Goal: Transaction & Acquisition: Purchase product/service

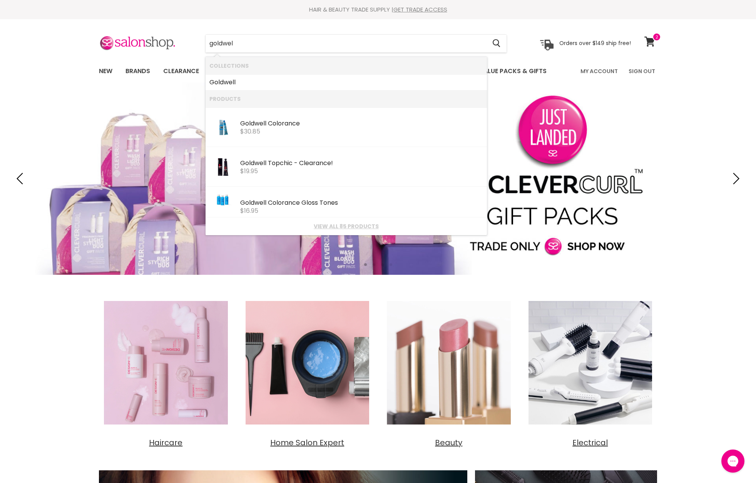
type input "goldwell"
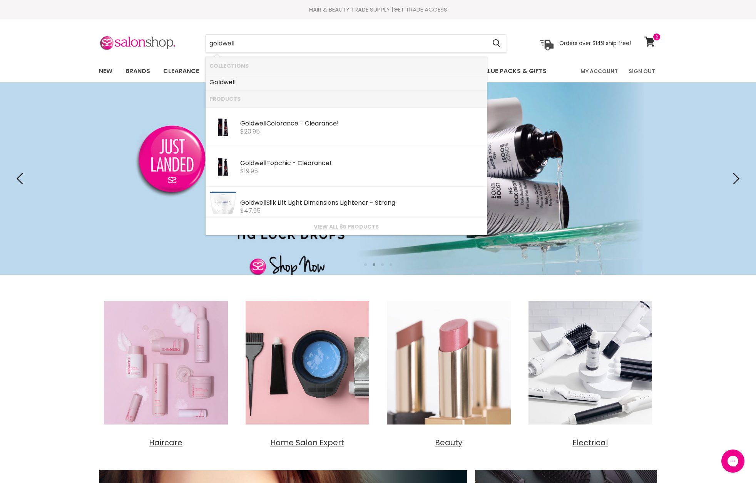
click at [225, 82] on b "Goldwell" at bounding box center [222, 82] width 26 height 9
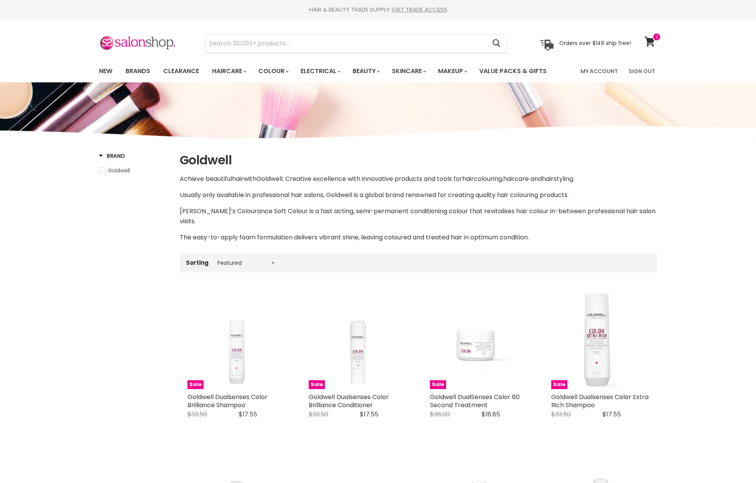
select select "manual"
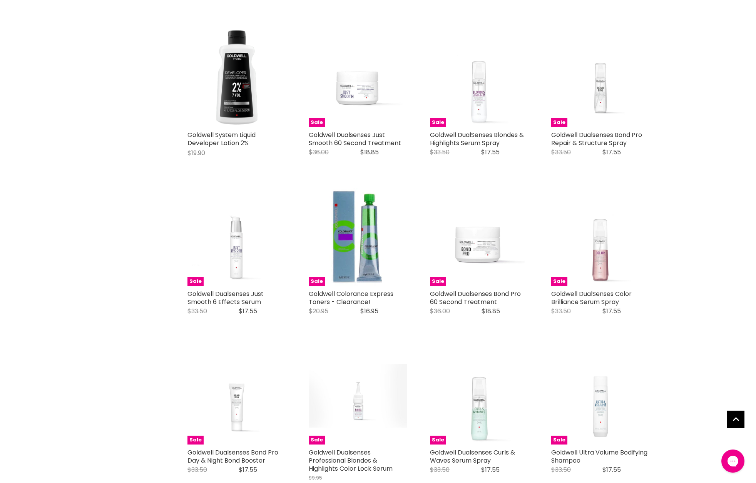
scroll to position [1232, 0]
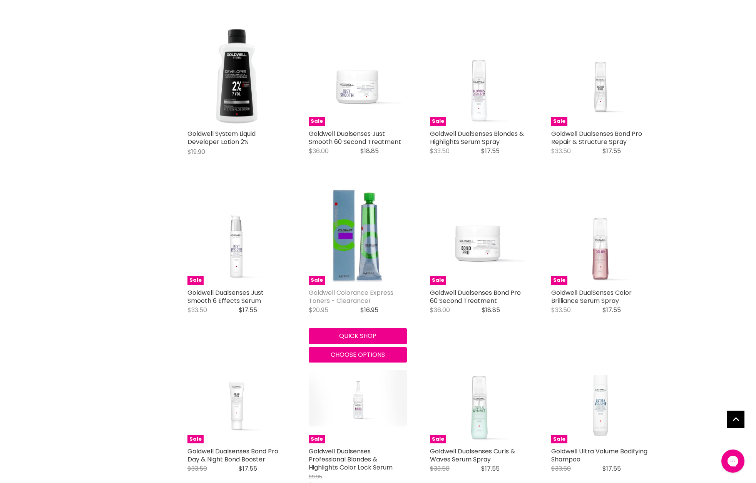
click at [329, 290] on link "Goldwell Colorance Express Toners - Clearance!" at bounding box center [351, 296] width 85 height 17
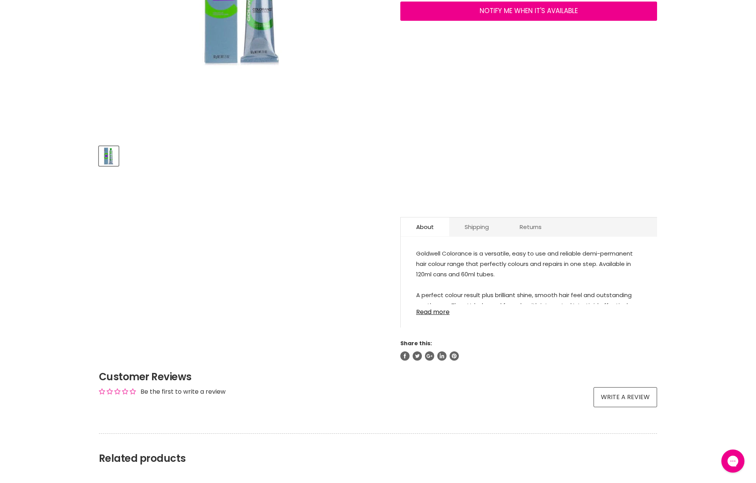
scroll to position [263, 0]
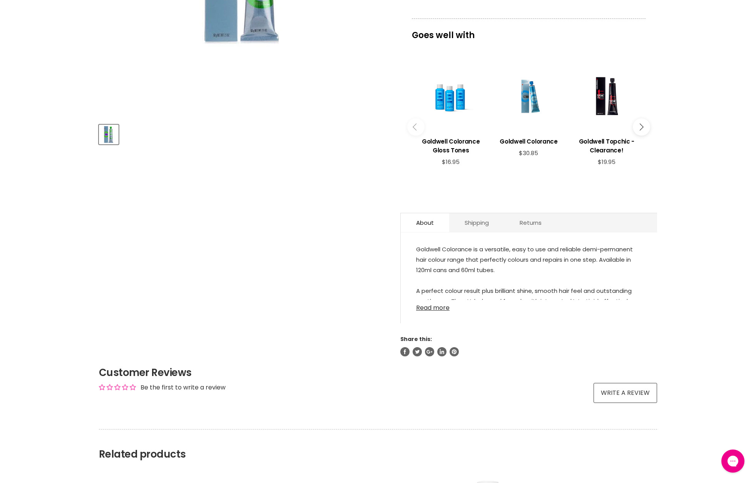
click at [430, 307] on link "Read more" at bounding box center [528, 306] width 225 height 12
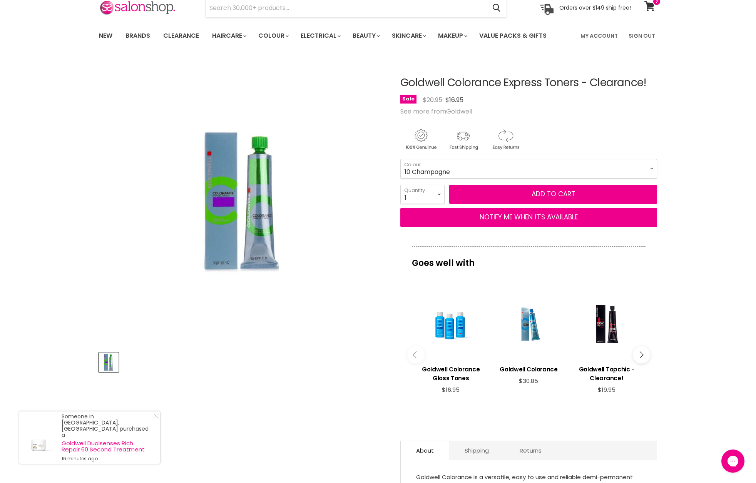
scroll to position [0, 0]
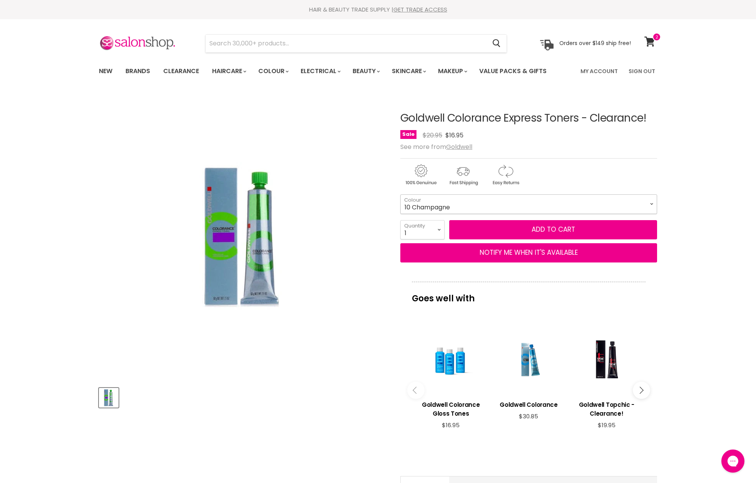
click at [459, 202] on select "9 Champagne 9 Icy 9 Silver 10 Champagne" at bounding box center [528, 203] width 257 height 19
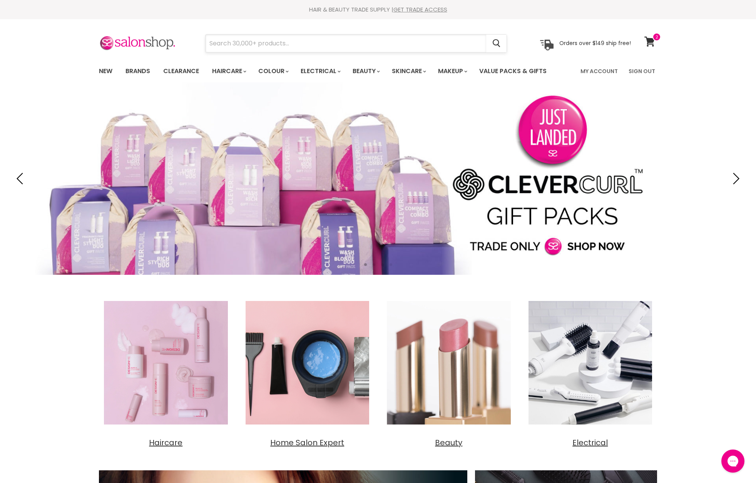
click at [224, 46] on input "Search" at bounding box center [345, 44] width 280 height 18
type input "goldwell"
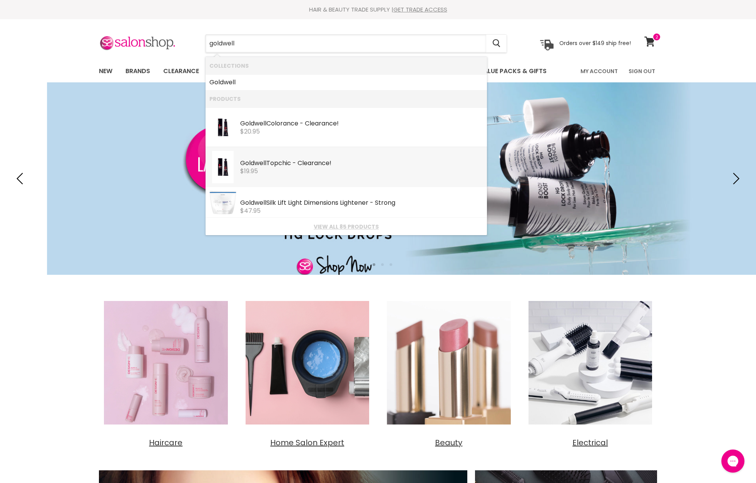
click at [282, 162] on div "Goldwell Topchic - Clearance!" at bounding box center [361, 164] width 243 height 8
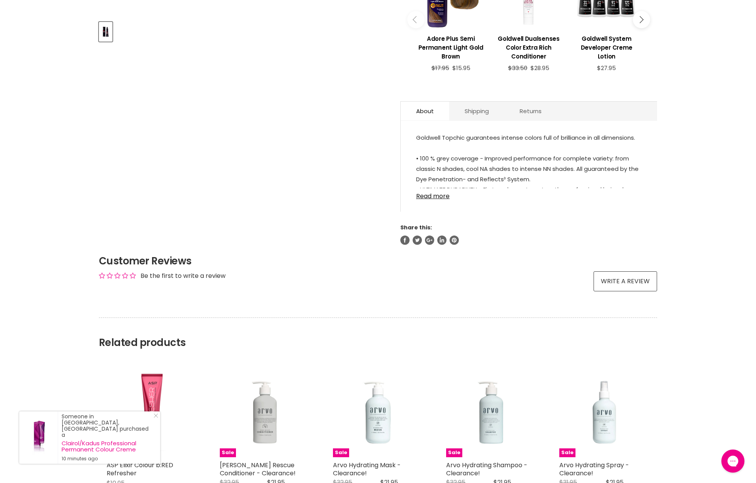
scroll to position [369, 0]
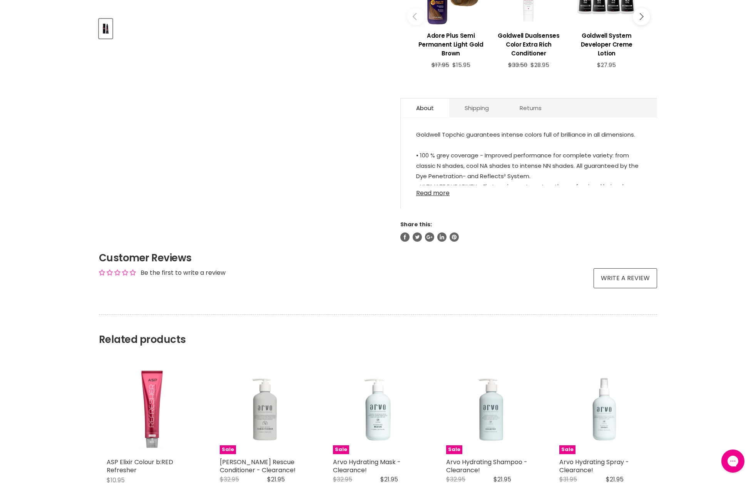
click at [430, 193] on link "Read more" at bounding box center [528, 191] width 225 height 12
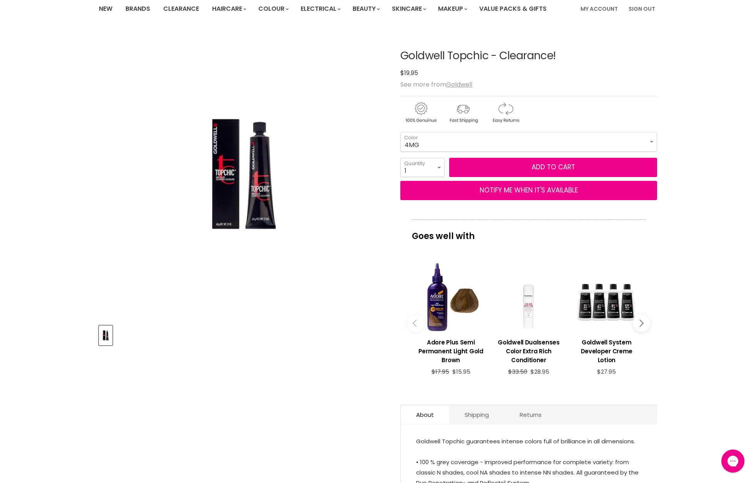
scroll to position [0, 0]
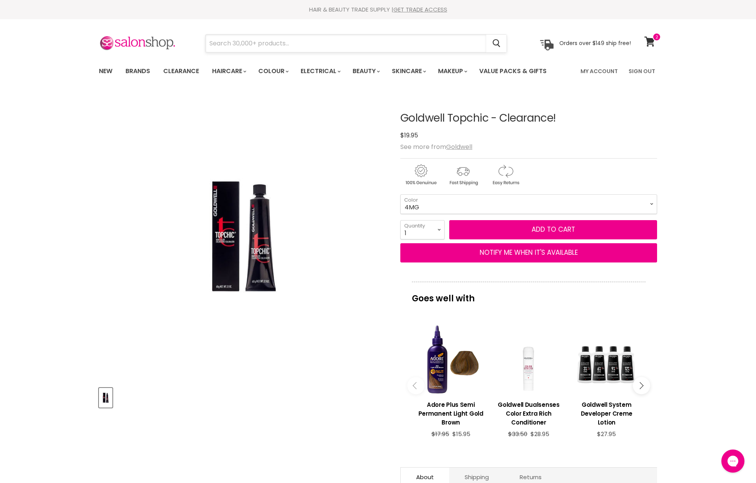
click at [237, 47] on input "Search" at bounding box center [345, 44] width 280 height 18
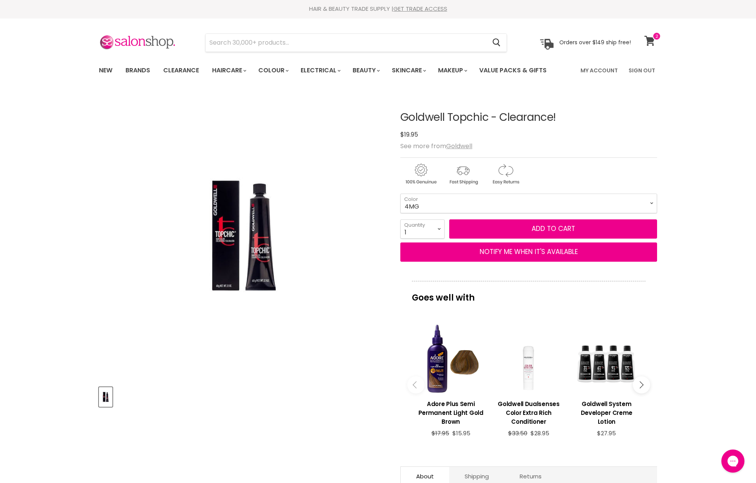
click at [649, 40] on icon at bounding box center [649, 41] width 10 height 10
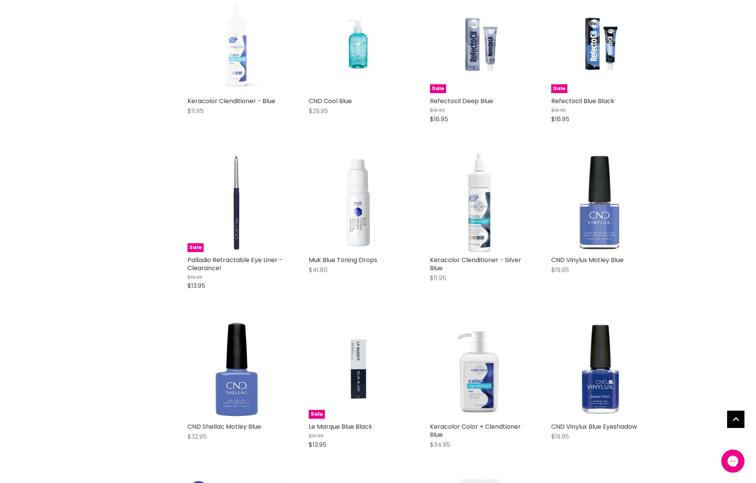
scroll to position [350, 0]
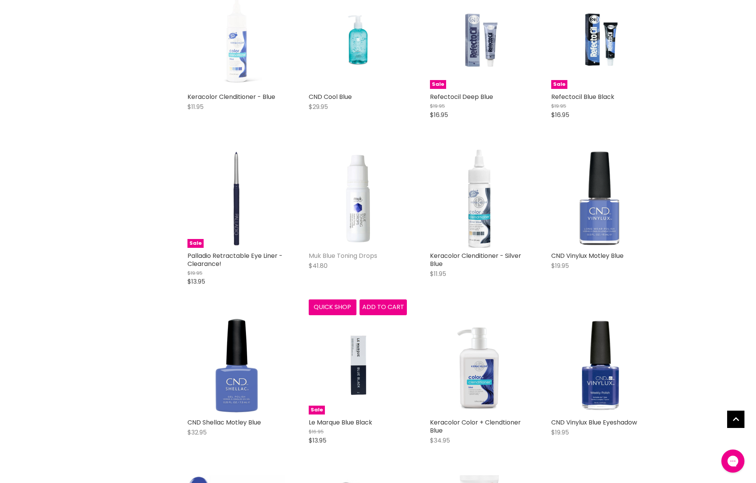
click at [325, 254] on link "Muk Blue Toning Drops" at bounding box center [343, 255] width 68 height 9
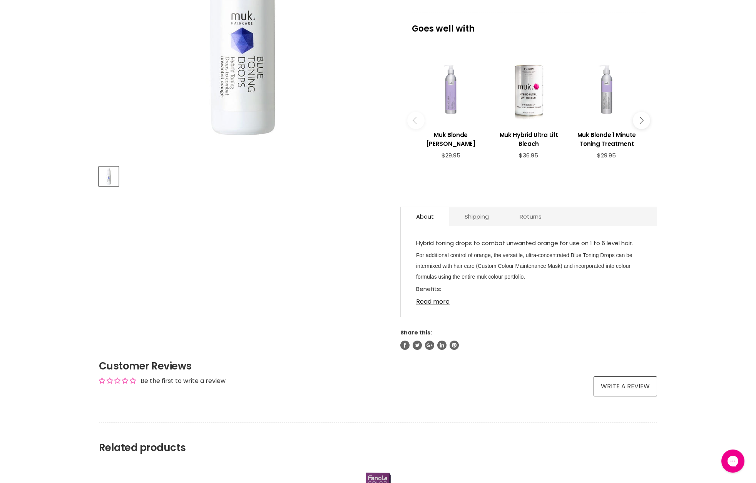
scroll to position [222, 0]
click at [419, 302] on link "Read more" at bounding box center [528, 299] width 225 height 12
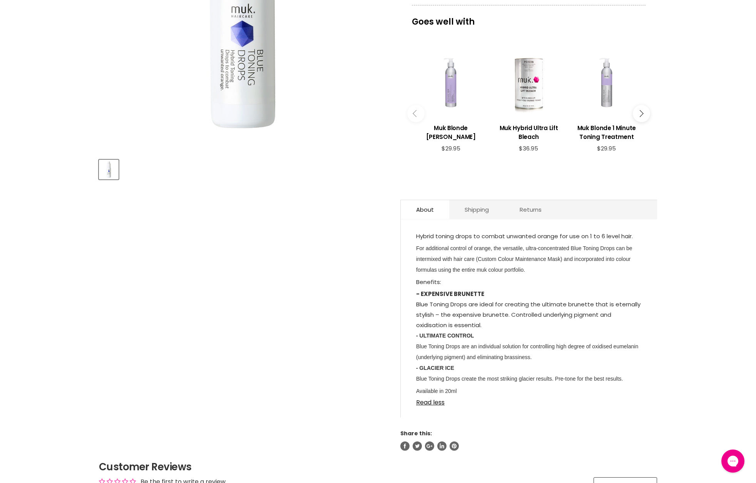
scroll to position [208, 0]
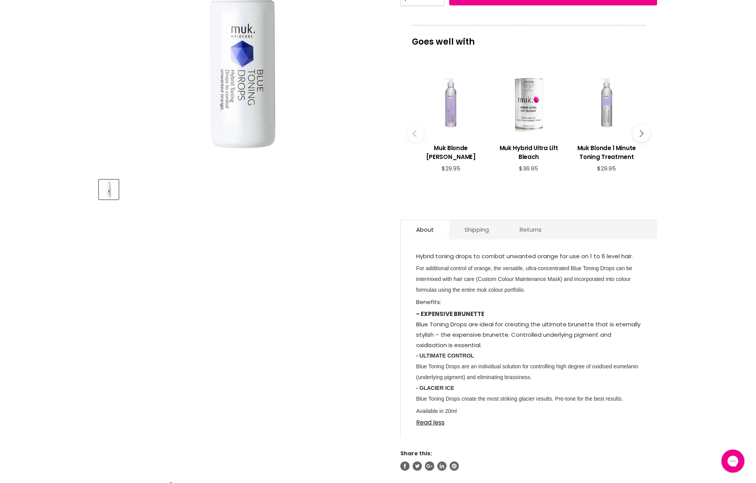
click at [642, 133] on icon "Main content" at bounding box center [639, 133] width 7 height 7
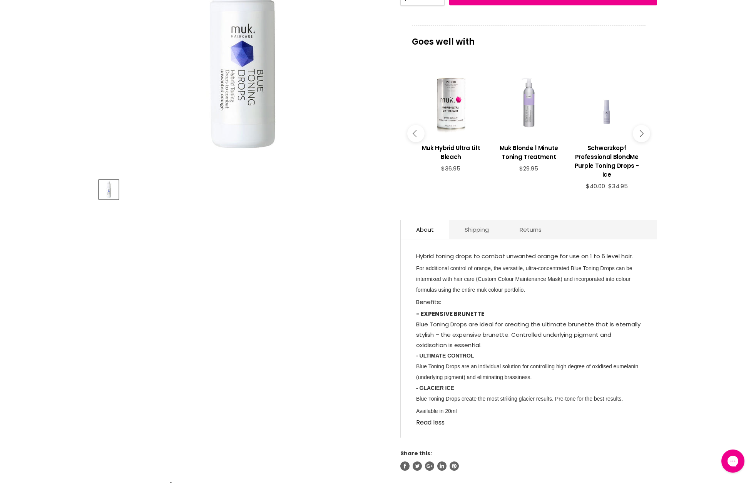
click at [642, 133] on icon "Main content" at bounding box center [639, 133] width 7 height 7
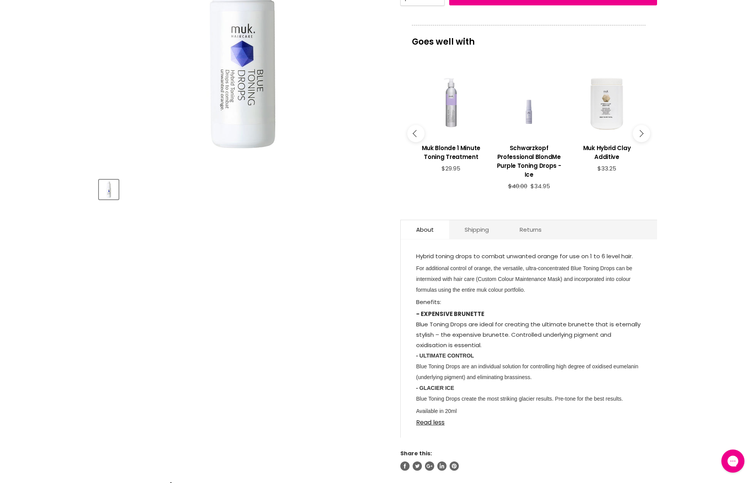
click at [642, 133] on icon "Main content" at bounding box center [639, 133] width 7 height 7
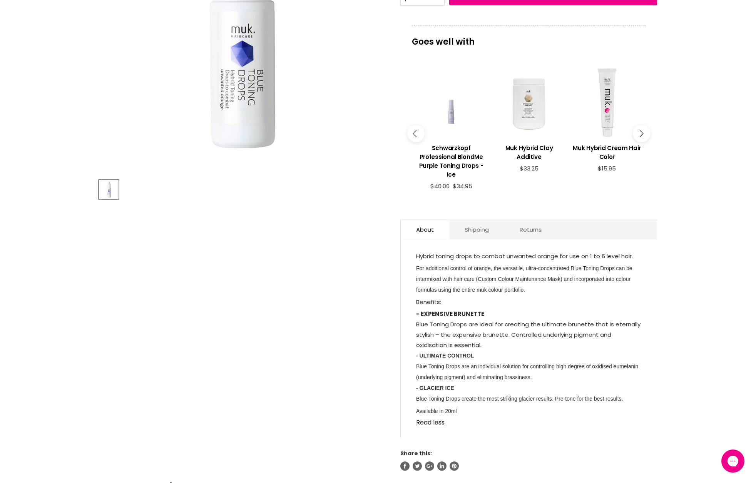
click at [642, 133] on icon "Main content" at bounding box center [639, 133] width 7 height 7
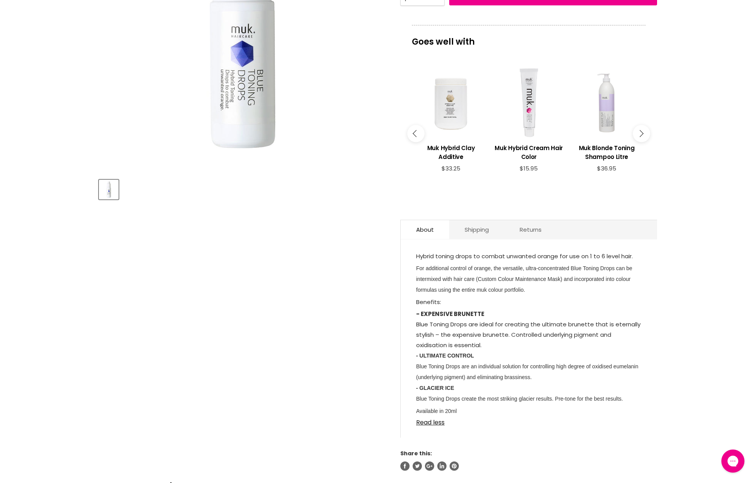
click at [642, 133] on icon "Main content" at bounding box center [639, 133] width 7 height 7
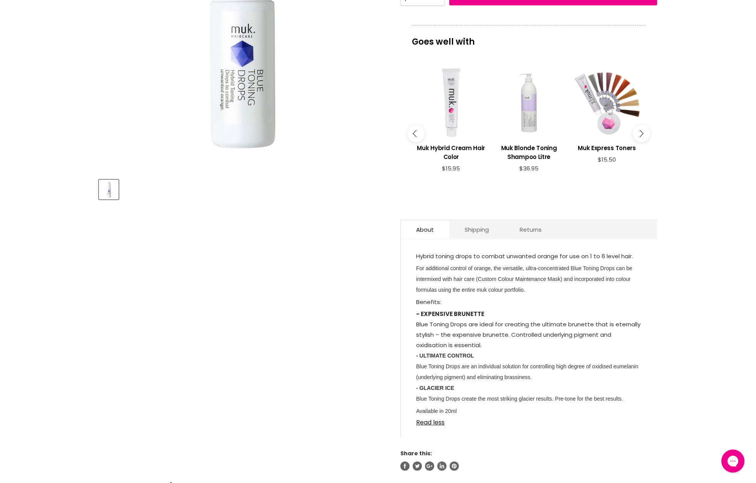
click at [642, 133] on icon "Main content" at bounding box center [639, 133] width 7 height 7
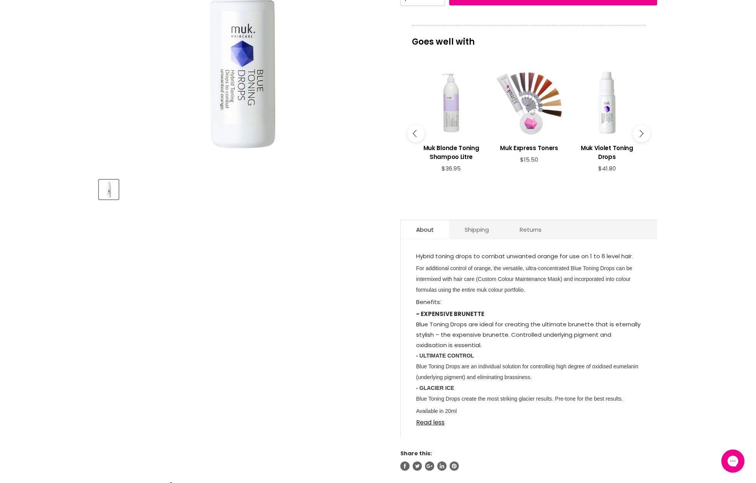
click at [642, 133] on icon "Main content" at bounding box center [639, 133] width 7 height 7
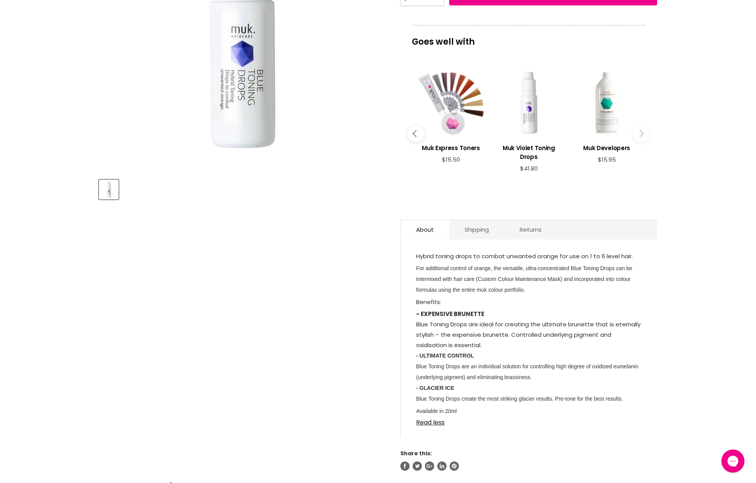
click at [642, 133] on icon "Main content" at bounding box center [639, 133] width 7 height 7
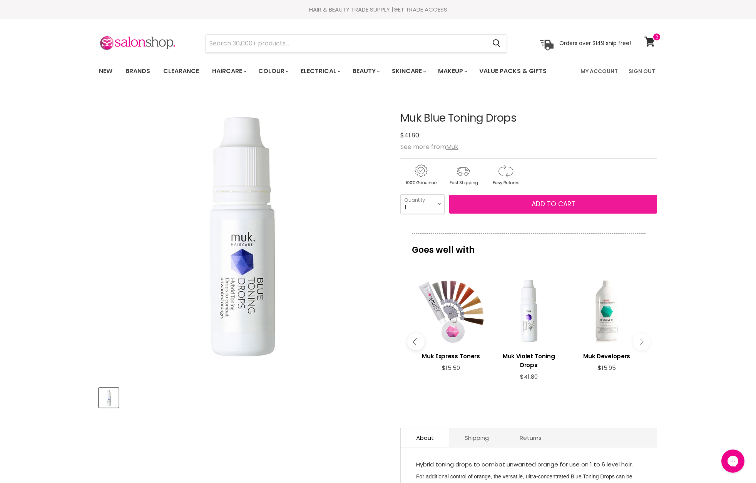
click at [536, 207] on span "Add to cart" at bounding box center [552, 203] width 43 height 9
click at [533, 204] on span "Add to cart" at bounding box center [552, 203] width 43 height 9
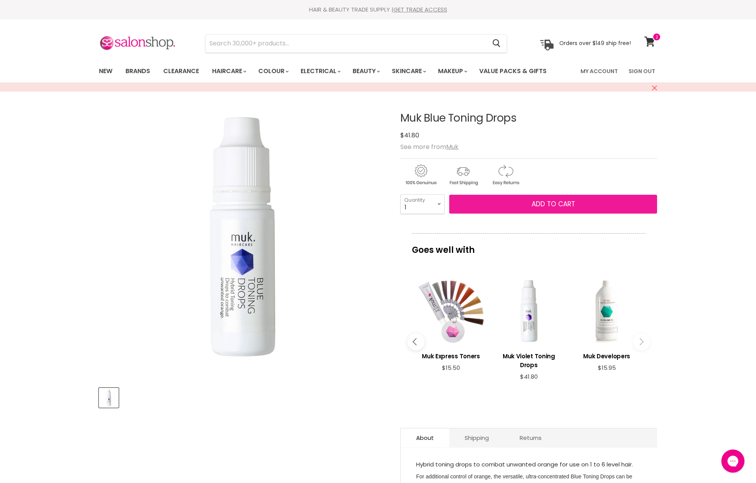
click at [533, 203] on span "Add to cart" at bounding box center [552, 203] width 43 height 9
click at [431, 205] on select "1 2 3 4 5 6 7 8 9 10+" at bounding box center [422, 203] width 44 height 19
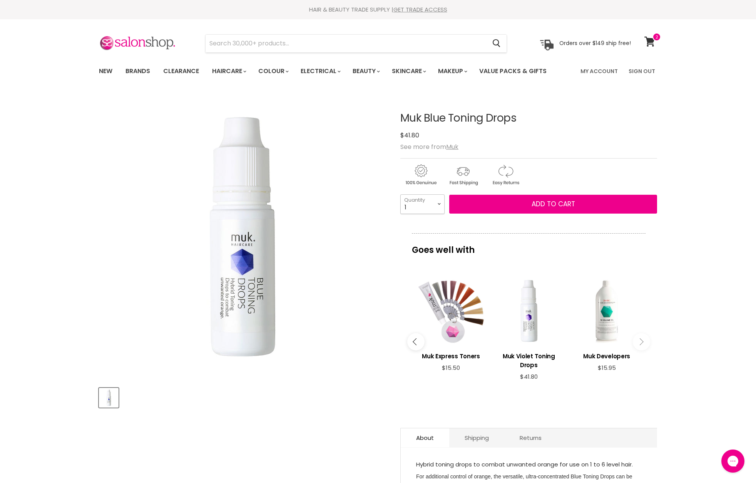
select select "2"
click at [400, 194] on select "1 2 3 4 5 6 7 8 9 10+" at bounding box center [422, 203] width 44 height 19
type input "2"
click at [421, 204] on select "1 2 3 4 5 6 7 8 9 10+" at bounding box center [422, 203] width 44 height 19
select select "1"
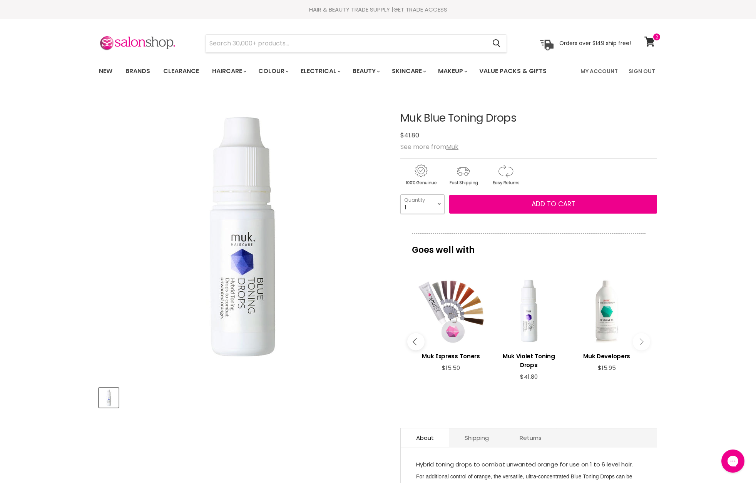
click at [400, 194] on select "1 2 3 4 5 6 7 8 9 10+" at bounding box center [422, 203] width 44 height 19
type input "1"
click at [532, 209] on button "Add to cart" at bounding box center [553, 204] width 208 height 19
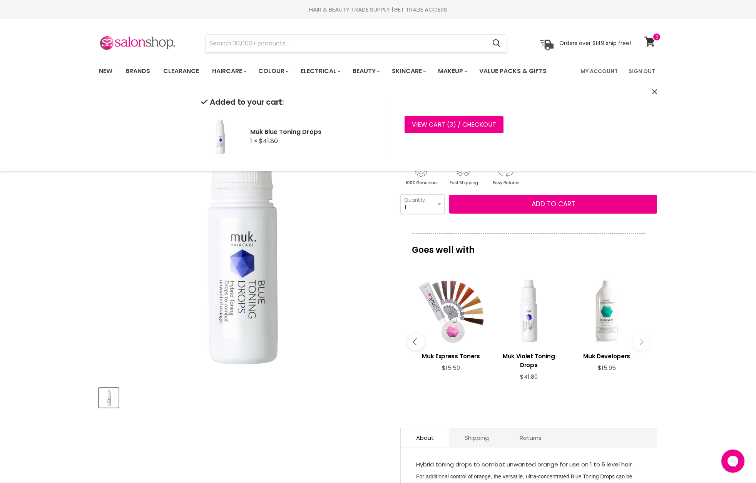
click at [329, 242] on img "Muk Blue Toning Drops image. Click or Scroll to Zoom." at bounding box center [242, 236] width 287 height 287
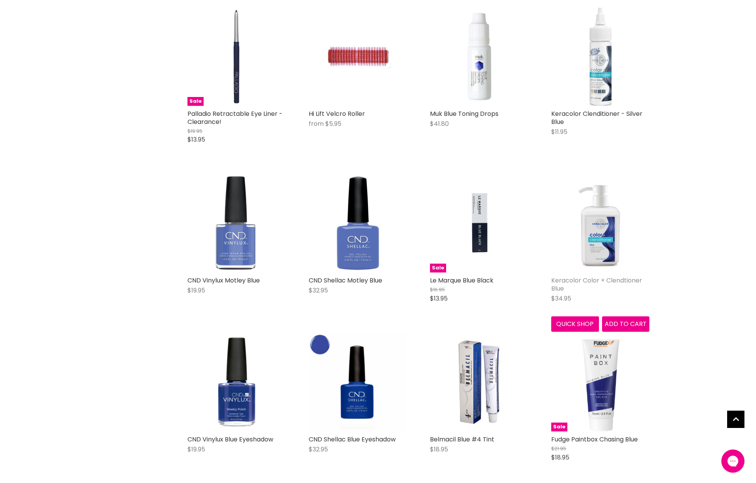
click at [622, 282] on link "Keracolor Color + Clendtioner Blue" at bounding box center [596, 284] width 91 height 17
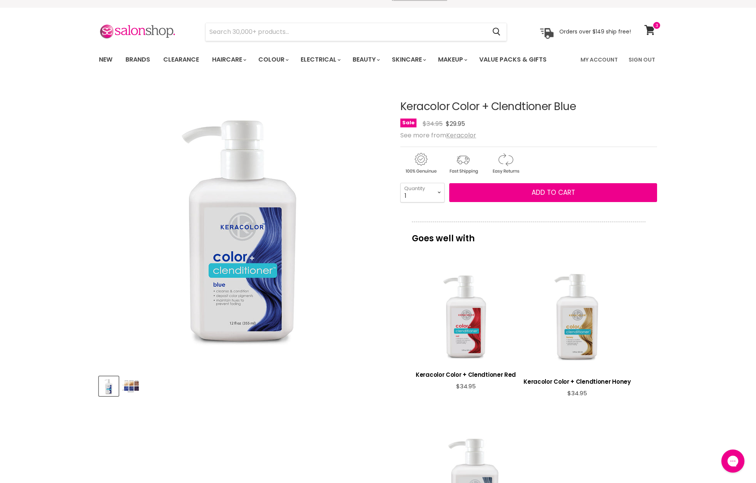
scroll to position [13, 0]
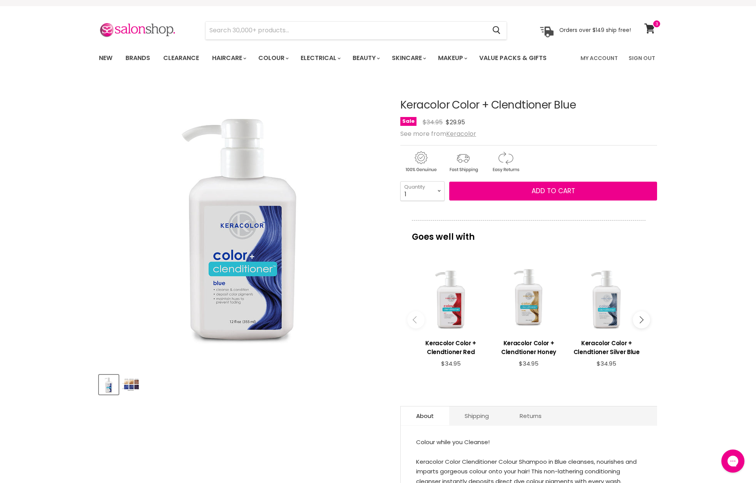
click at [130, 388] on img "Product thumbnails" at bounding box center [131, 384] width 18 height 18
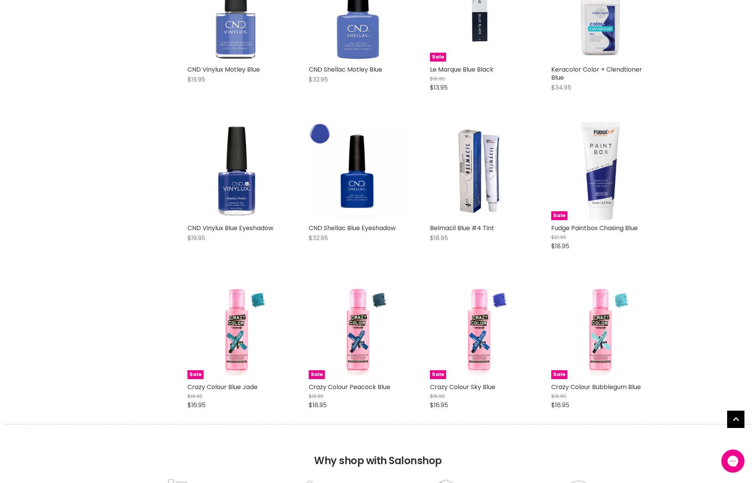
scroll to position [704, 0]
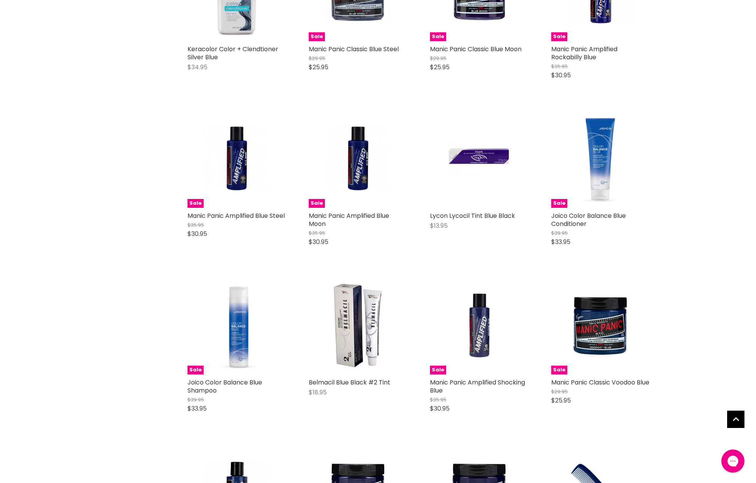
scroll to position [1528, 0]
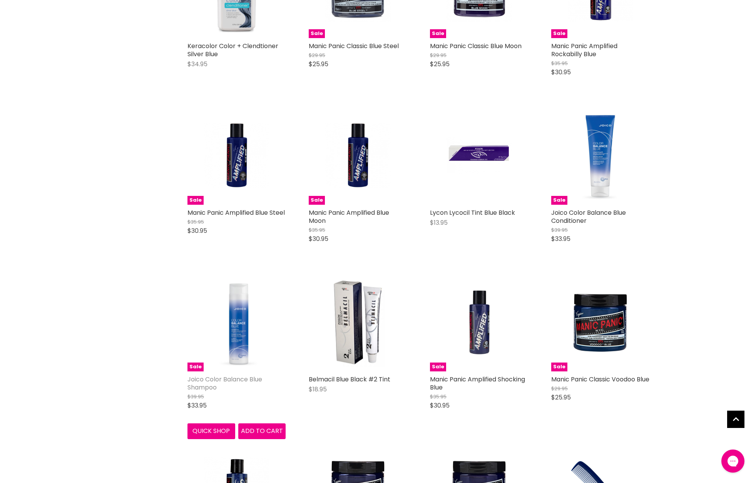
click at [214, 385] on link "Joico Color Balance Blue Shampoo" at bounding box center [224, 383] width 75 height 17
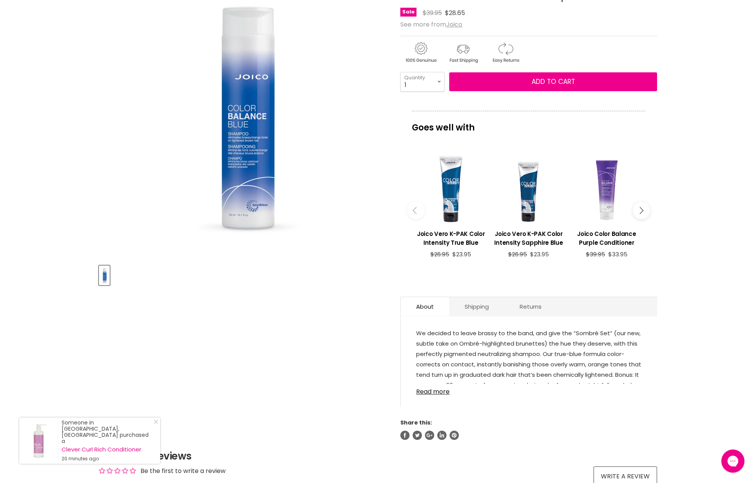
scroll to position [125, 0]
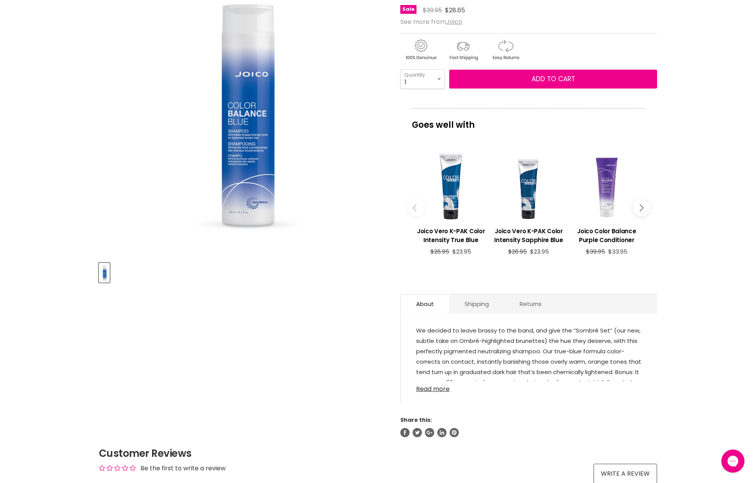
click at [425, 389] on link "Read more" at bounding box center [528, 387] width 225 height 12
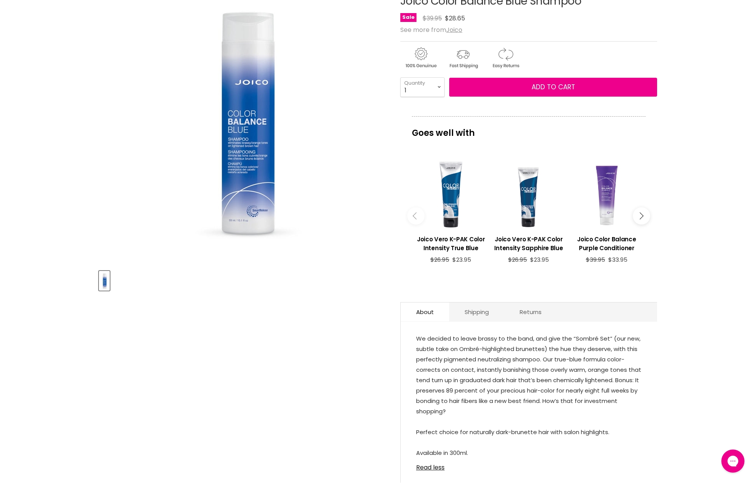
scroll to position [0, 0]
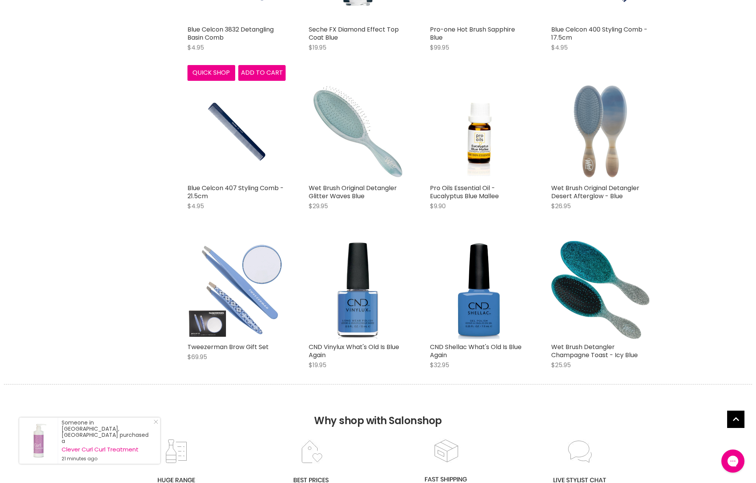
scroll to position [1744, 0]
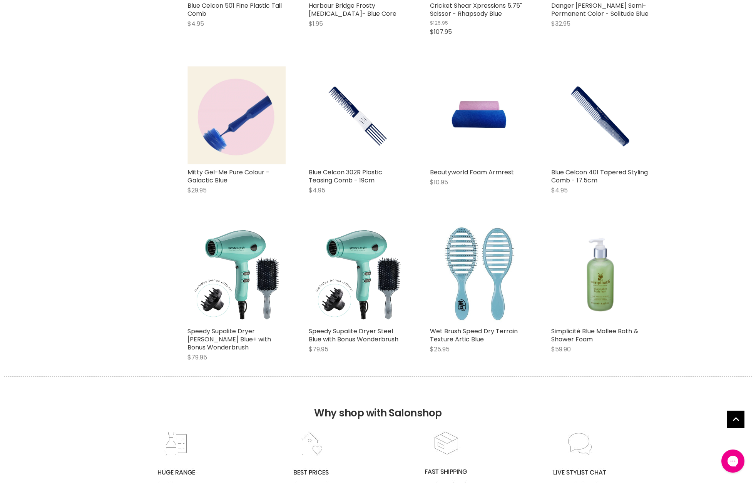
scroll to position [2745, 0]
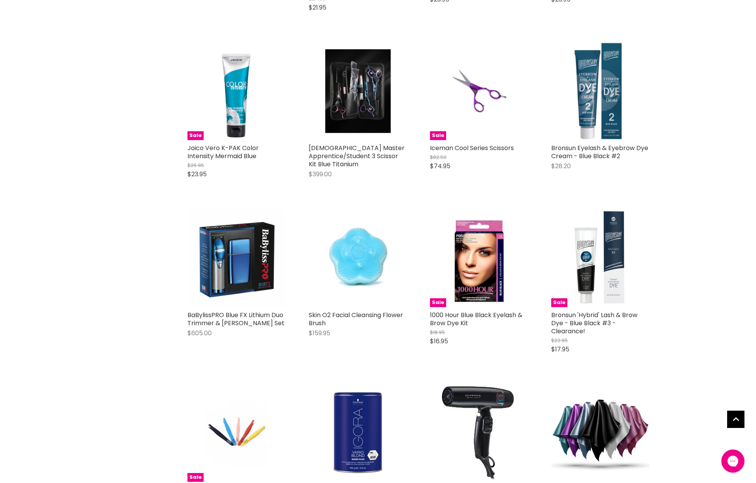
scroll to position [3602, 0]
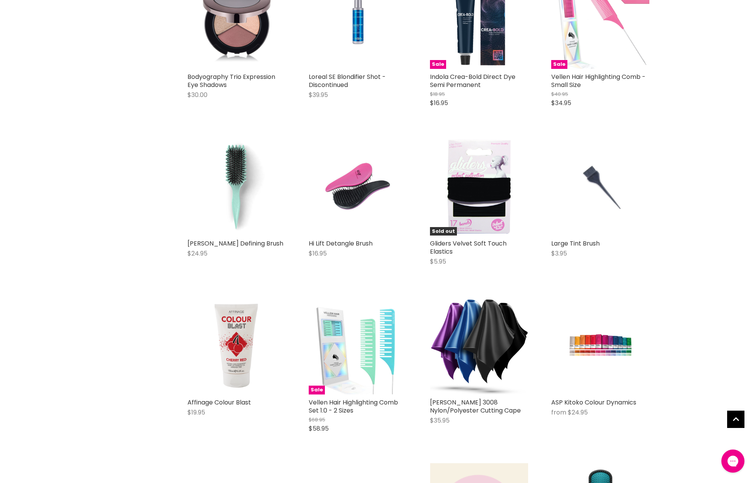
scroll to position [4498, 0]
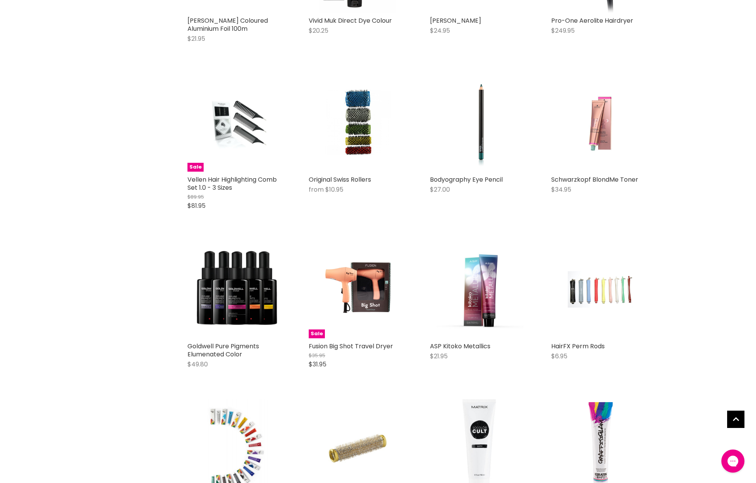
scroll to position [5215, 0]
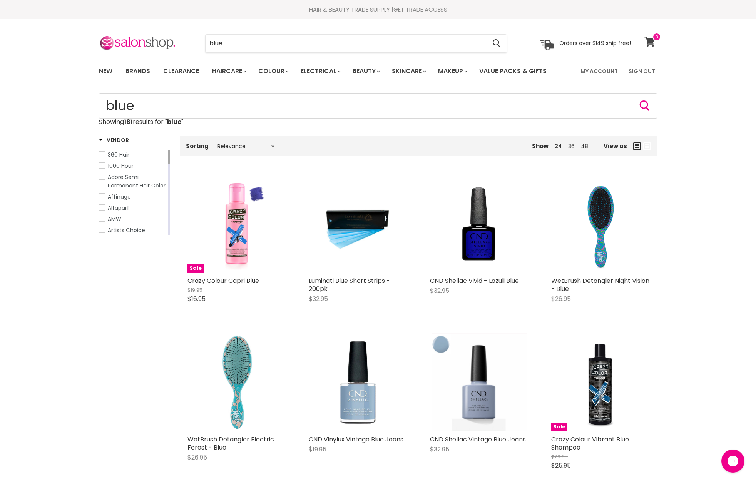
click at [649, 40] on icon at bounding box center [649, 42] width 10 height 10
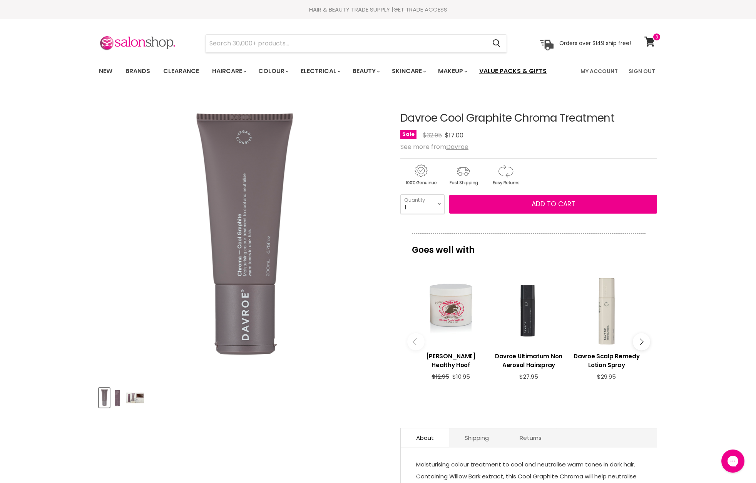
click at [512, 70] on link "Value Packs & Gifts" at bounding box center [512, 71] width 79 height 16
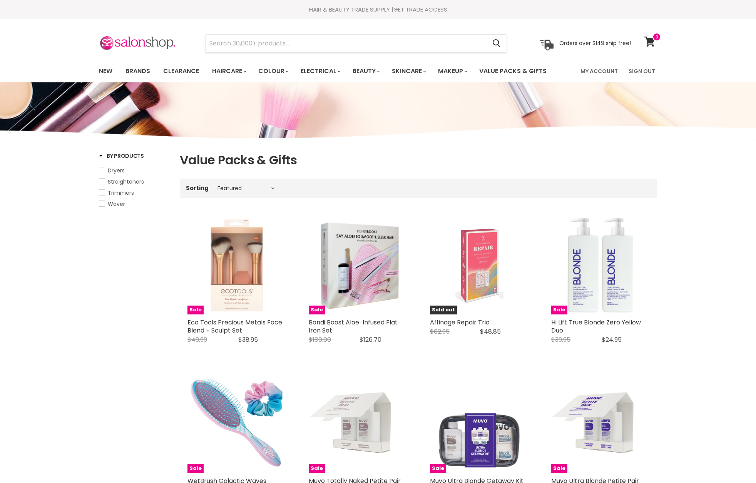
select select "manual"
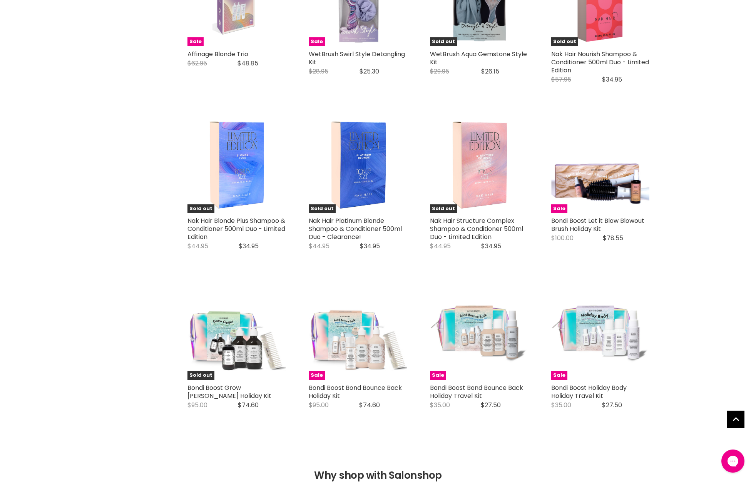
scroll to position [1708, 0]
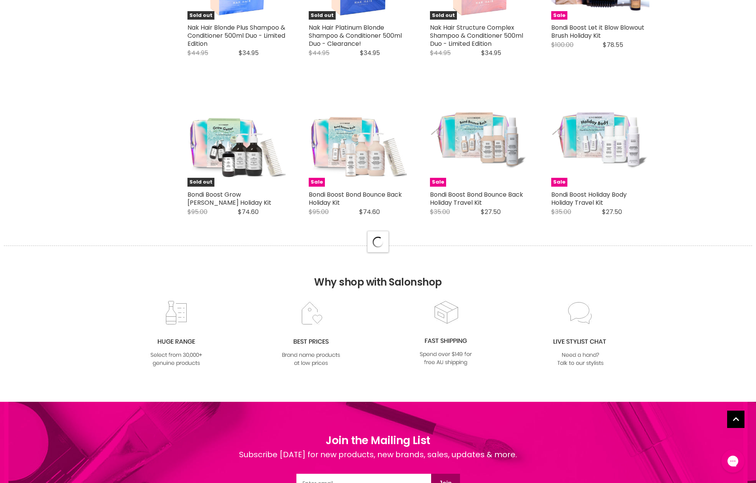
select select "manual"
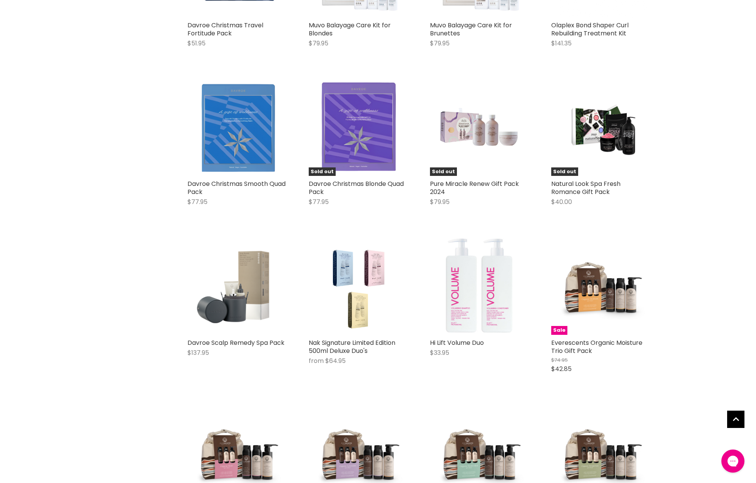
scroll to position [3211, 0]
click at [470, 305] on img "Main content" at bounding box center [479, 285] width 98 height 98
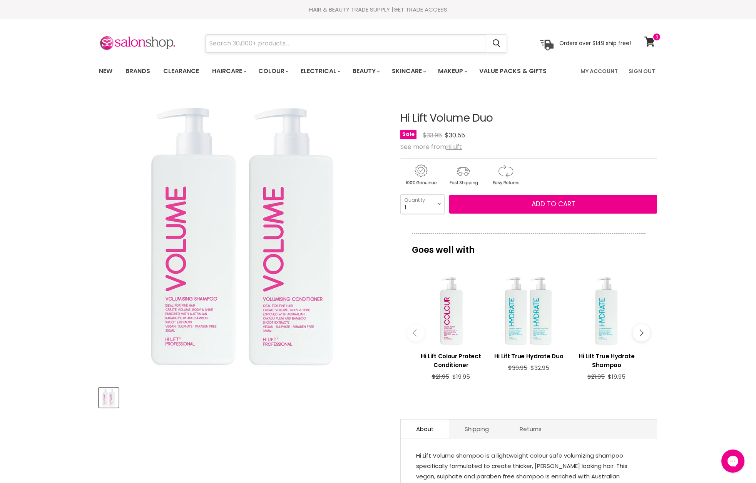
click at [280, 45] on input "Search" at bounding box center [345, 44] width 280 height 18
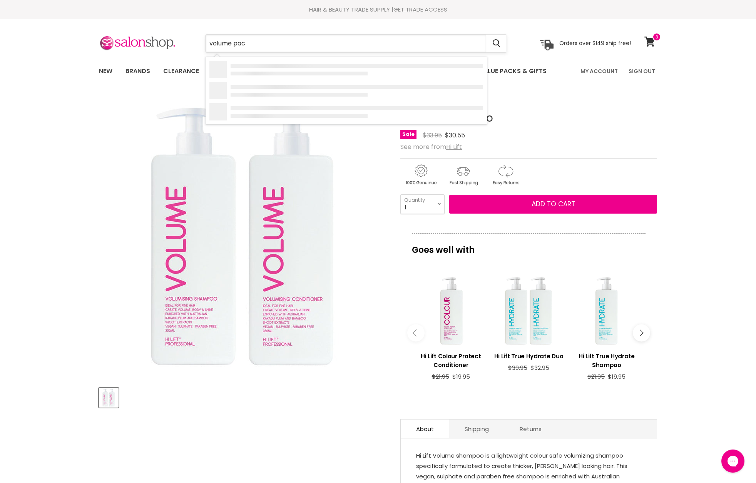
type input "volume pack"
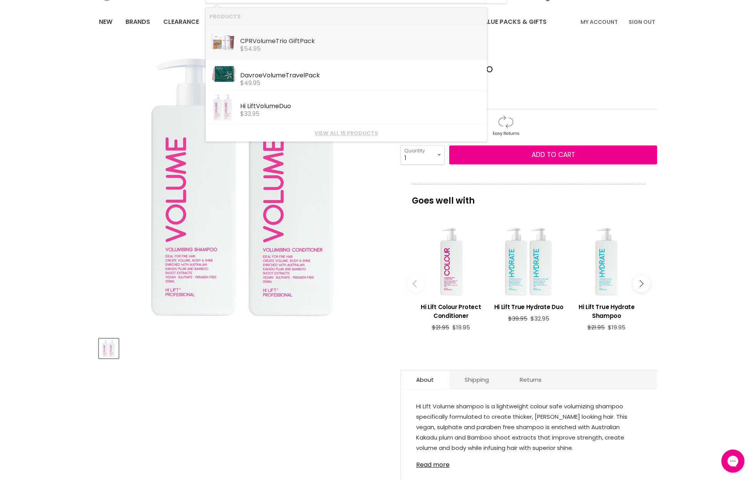
scroll to position [50, 0]
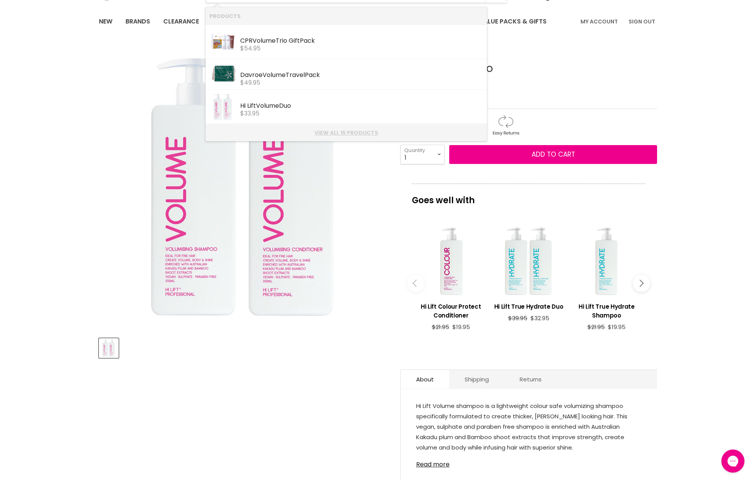
click at [352, 133] on link "View all 15 products" at bounding box center [346, 133] width 274 height 6
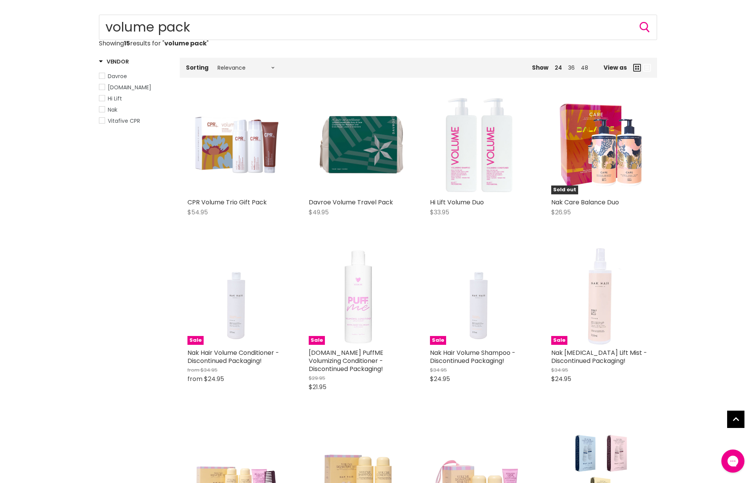
scroll to position [75, 0]
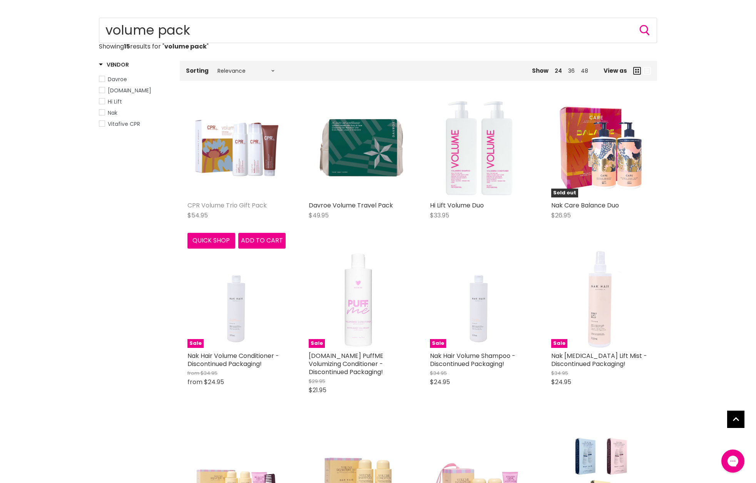
click at [239, 205] on link "CPR Volume Trio Gift Pack" at bounding box center [226, 205] width 79 height 9
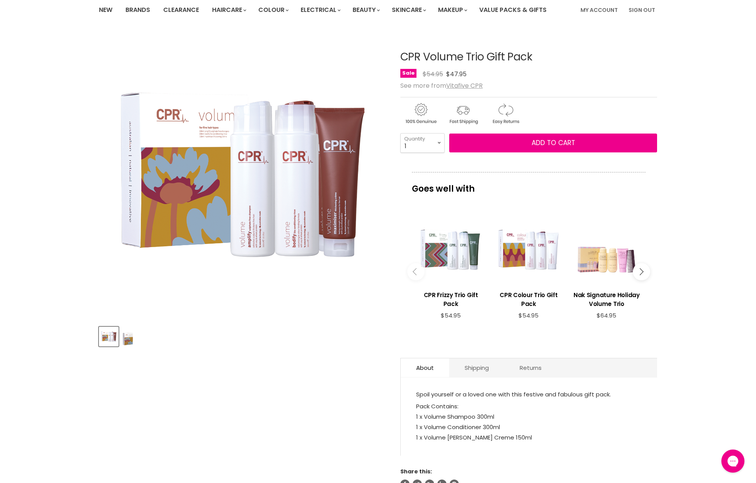
scroll to position [99, 0]
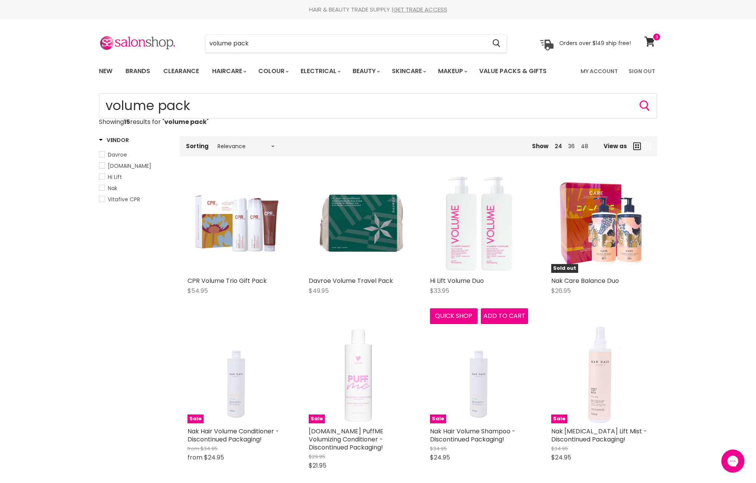
click at [478, 226] on img "Main content" at bounding box center [479, 224] width 98 height 98
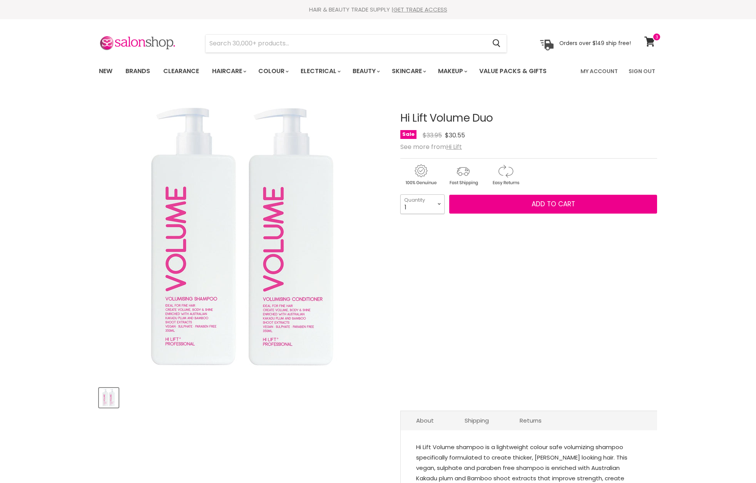
click at [431, 207] on select "1 2 3 4 5 6 7 8 9 10+" at bounding box center [422, 203] width 44 height 19
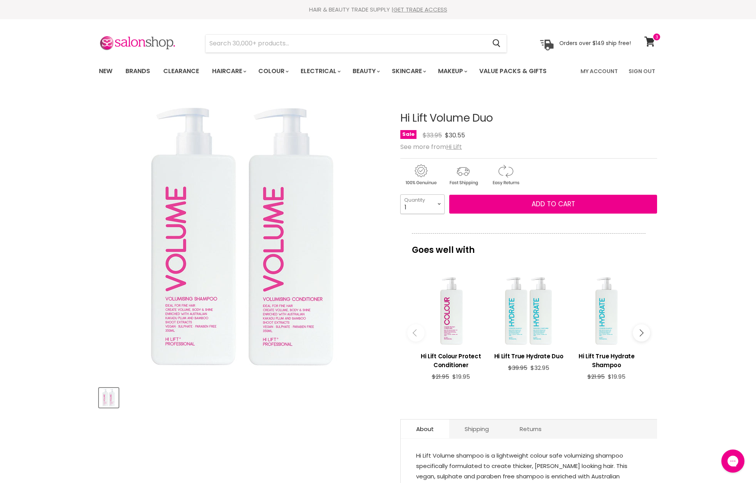
select select "2"
click at [400, 194] on select "1 2 3 4 5 6 7 8 9 10+" at bounding box center [422, 203] width 44 height 19
type input "2"
click at [580, 206] on button "Add to cart" at bounding box center [553, 204] width 208 height 19
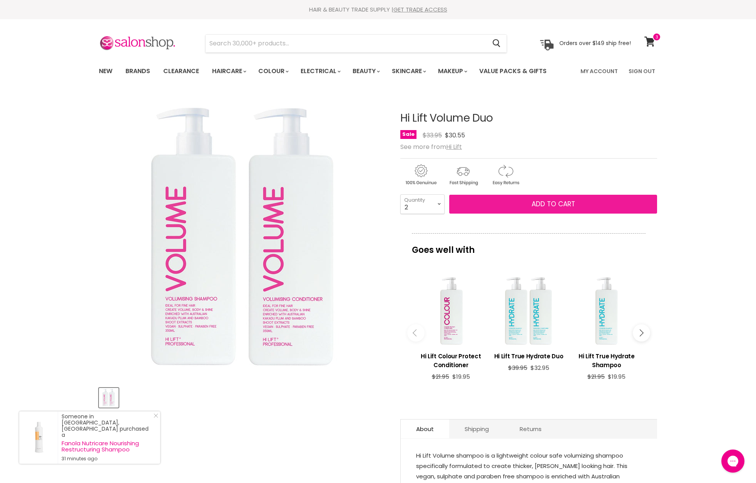
click at [562, 204] on span "Add to cart" at bounding box center [552, 203] width 43 height 9
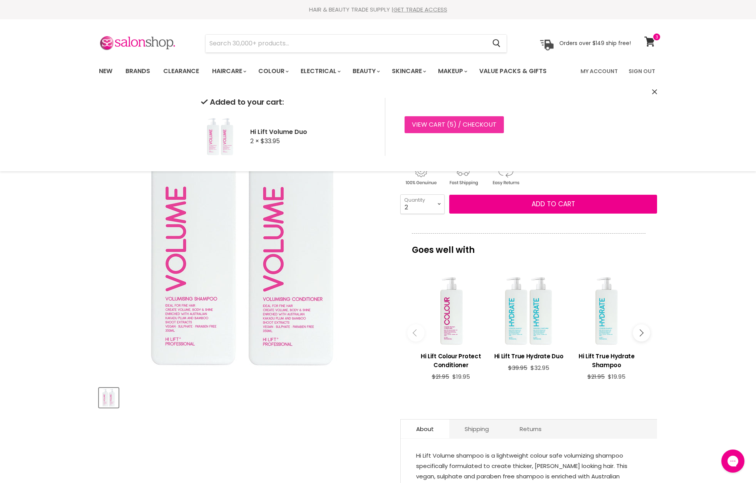
click at [484, 125] on link "View cart ( 5 ) / Checkout" at bounding box center [453, 124] width 99 height 17
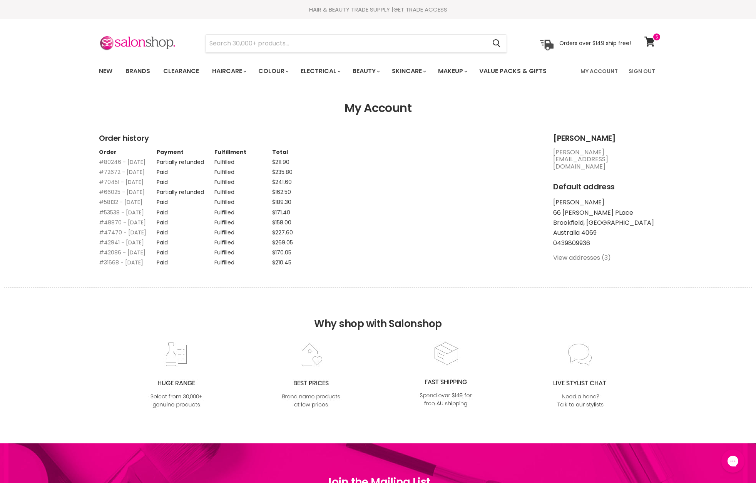
click at [565, 253] on link "View addresses (3)" at bounding box center [582, 257] width 58 height 9
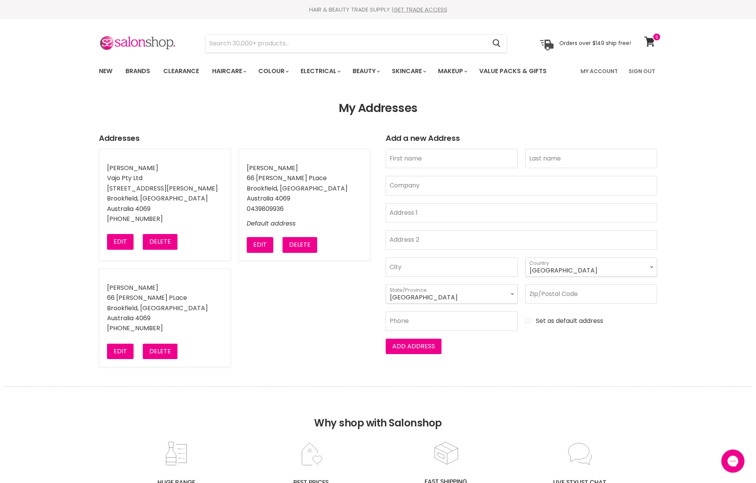
click at [151, 165] on li "[PERSON_NAME]" at bounding box center [165, 168] width 116 height 7
click at [302, 246] on button "Delete" at bounding box center [299, 244] width 35 height 15
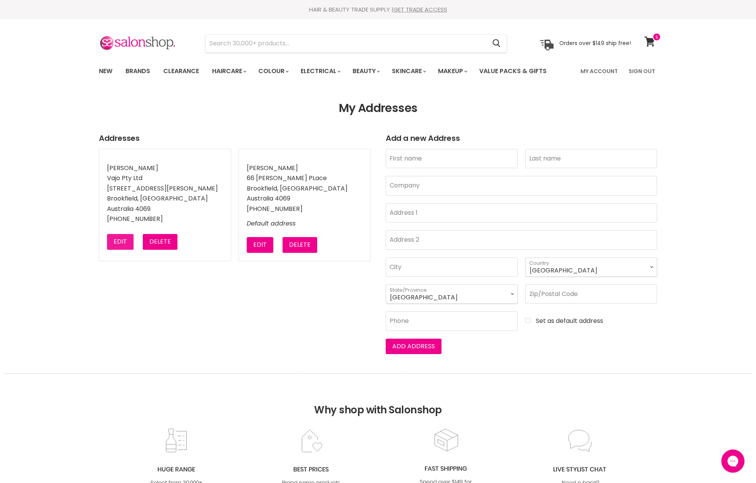
click at [113, 241] on button "Edit" at bounding box center [120, 241] width 27 height 15
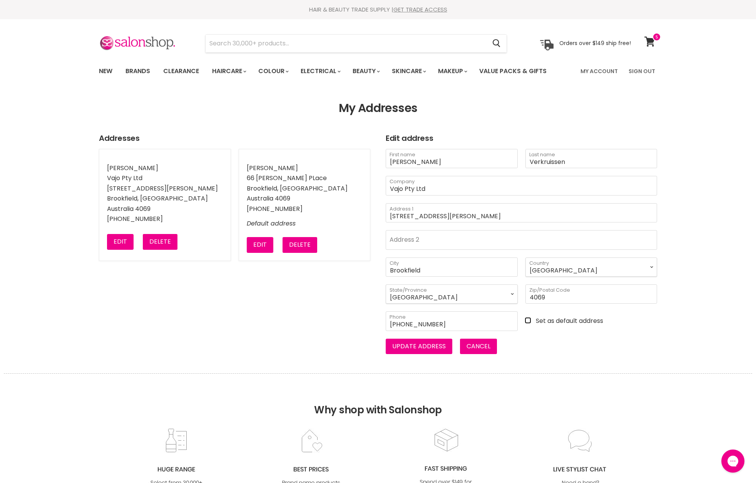
click at [524, 324] on div "Brookfield City Australia New Zealand Poland Japan --- Afghanistan Åland Island…" at bounding box center [521, 297] width 279 height 81
click at [529, 321] on input "Set as default address" at bounding box center [591, 320] width 132 height 7
checkbox input "true"
click at [431, 350] on button "Update address" at bounding box center [418, 346] width 67 height 15
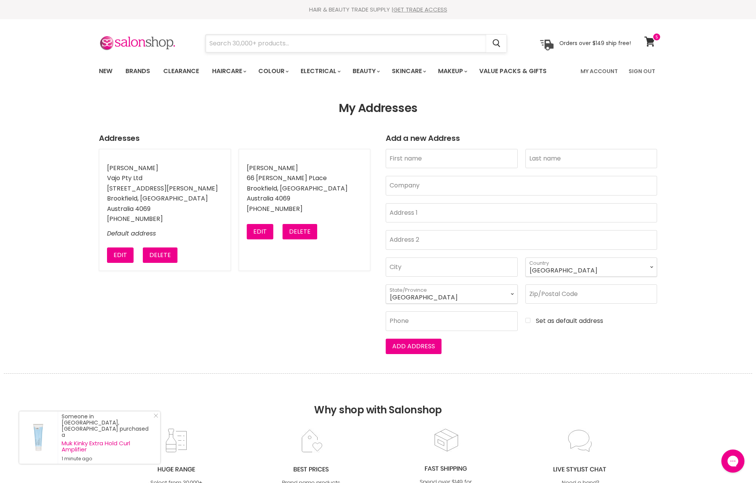
click at [263, 47] on input "Search" at bounding box center [345, 44] width 280 height 18
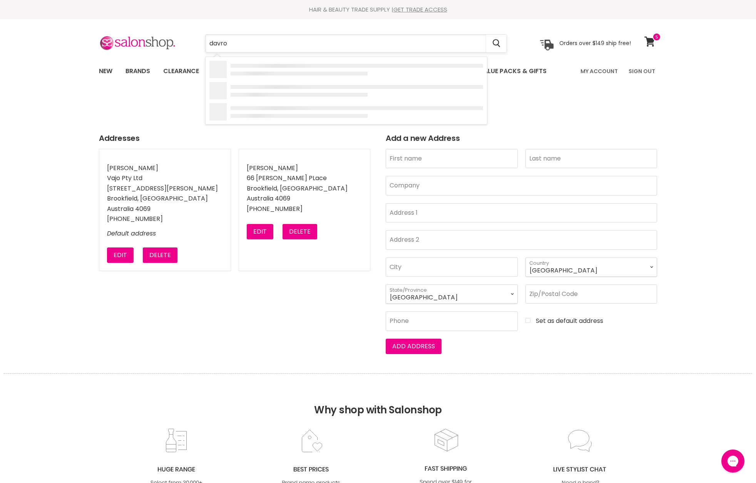
type input "davroe"
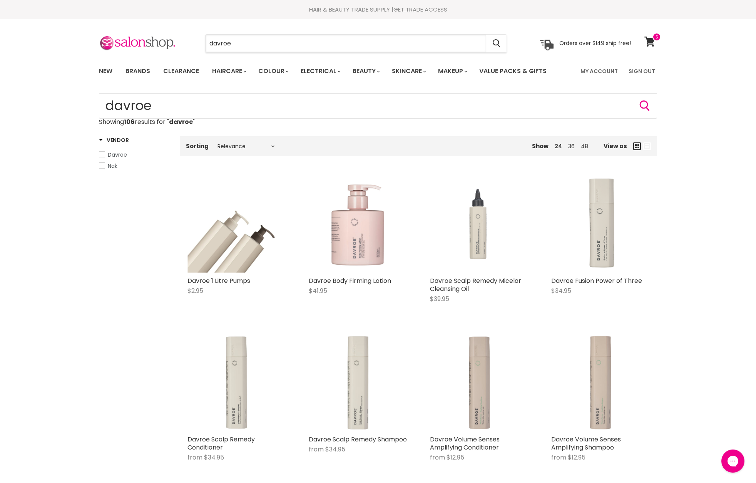
click at [253, 45] on input "davroe" at bounding box center [345, 44] width 280 height 18
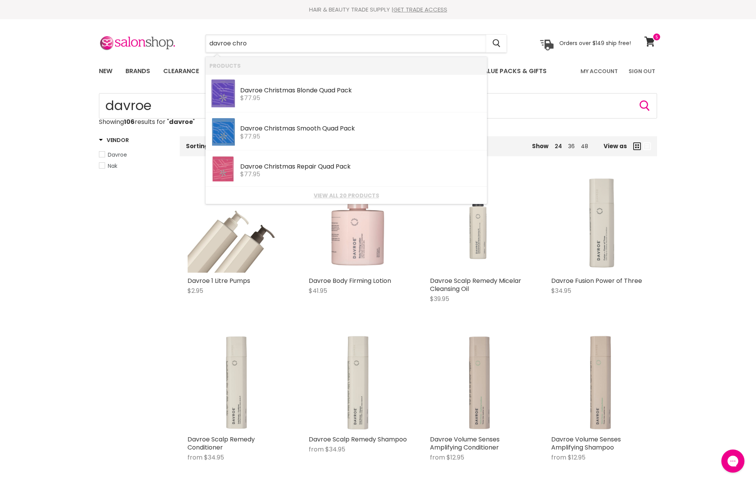
type input "davroe chrom"
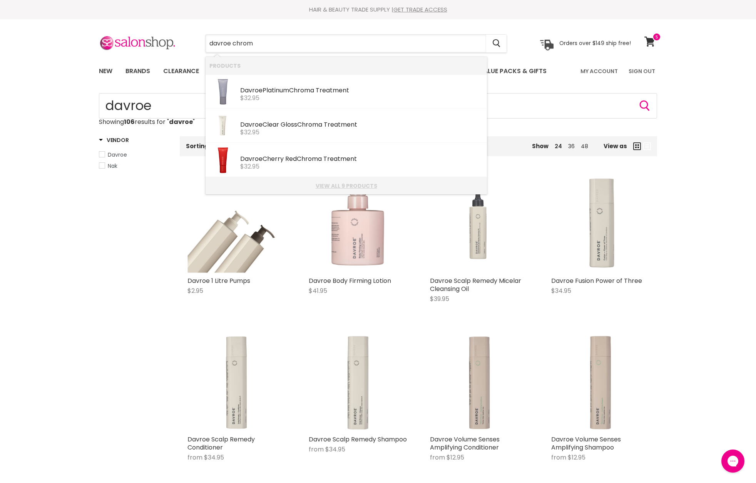
click at [333, 187] on link "View all 9 products" at bounding box center [346, 186] width 274 height 6
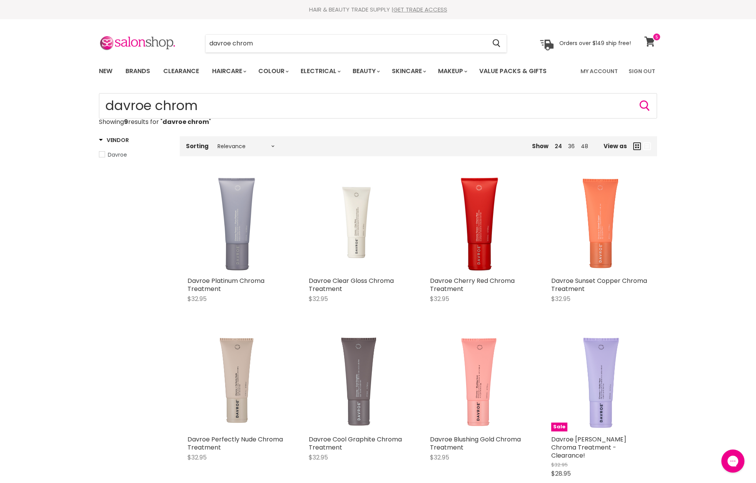
click at [648, 39] on icon at bounding box center [649, 42] width 10 height 10
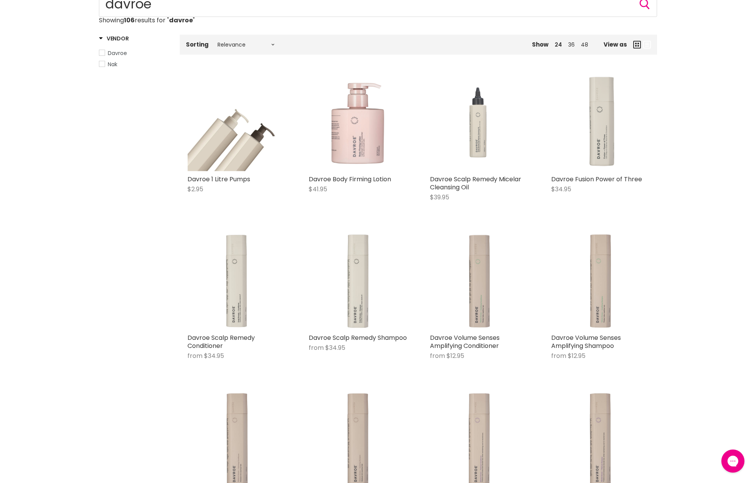
scroll to position [437, 0]
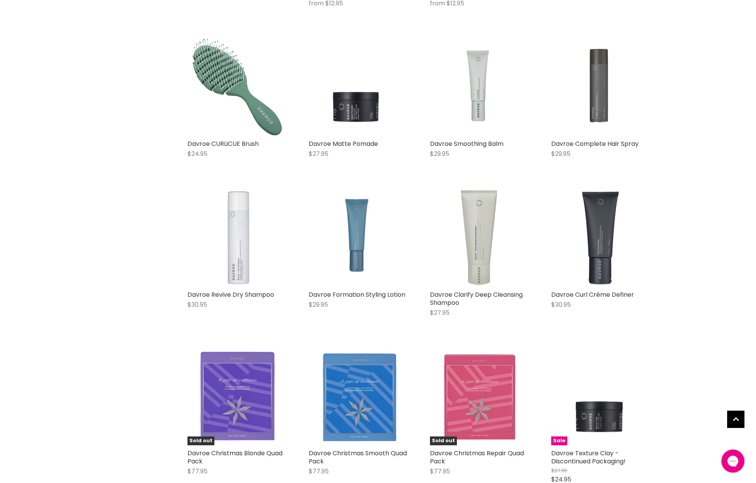
scroll to position [1559, 0]
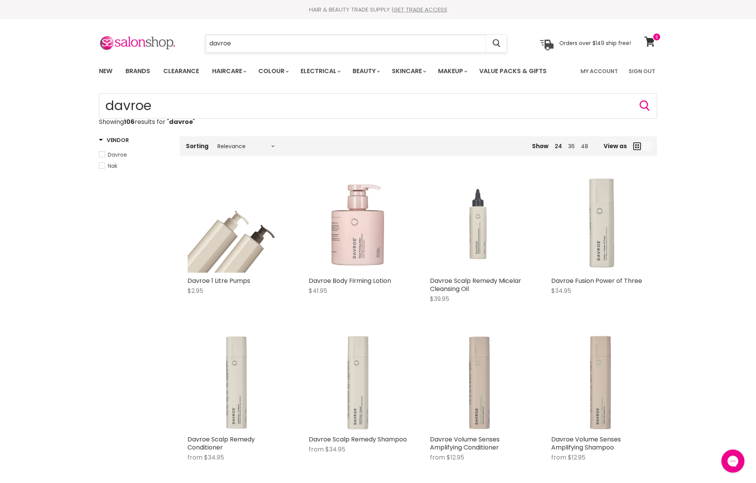
click at [251, 41] on input "davroe" at bounding box center [345, 44] width 280 height 18
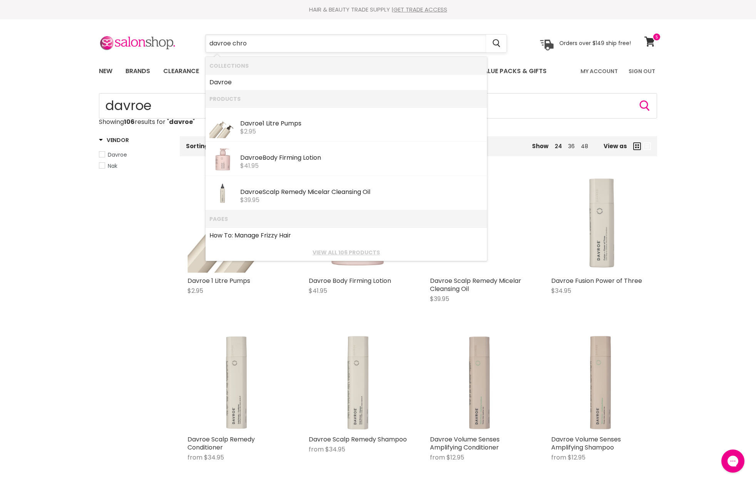
type input "davroe chrom"
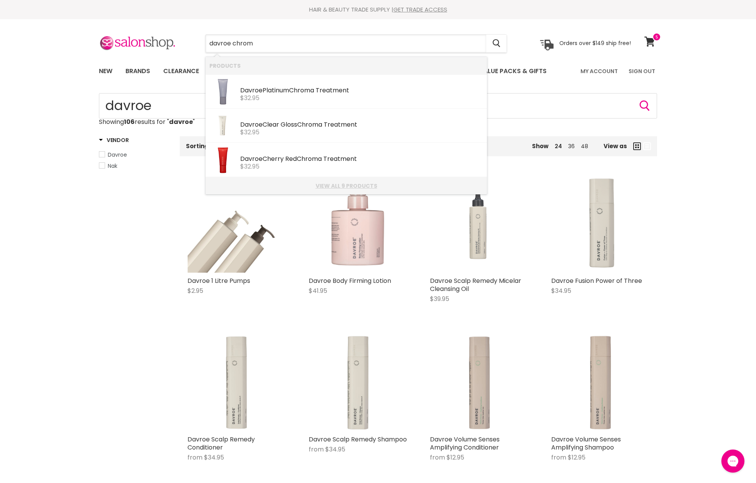
click at [328, 183] on link "View all 9 products" at bounding box center [346, 186] width 274 height 6
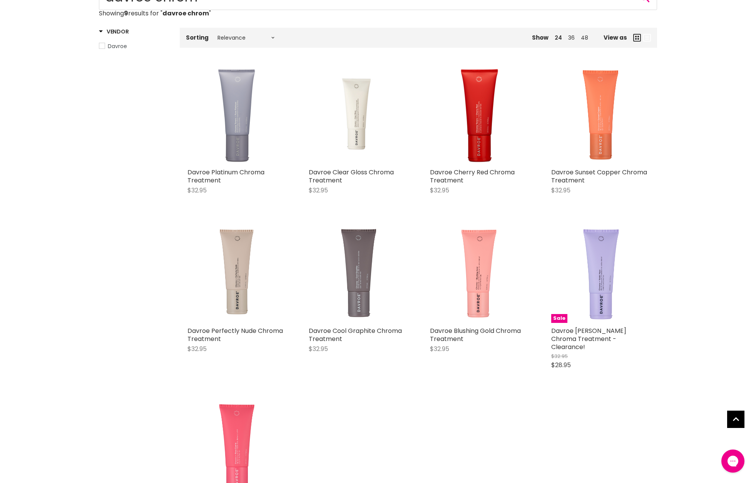
scroll to position [110, 0]
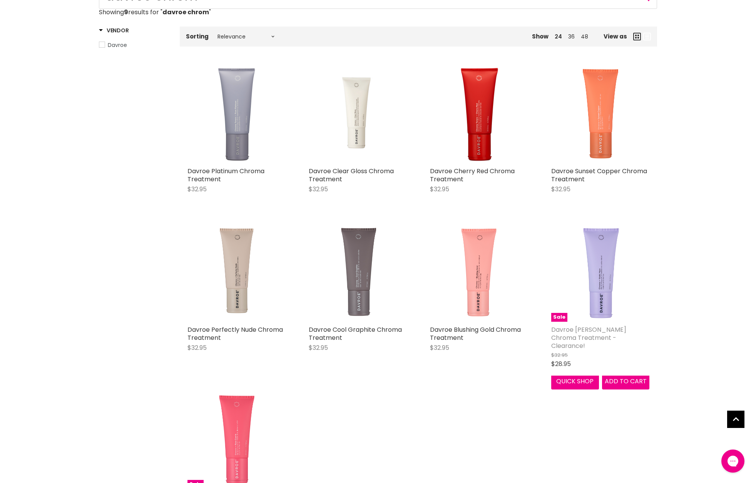
click at [573, 338] on link "Davroe [PERSON_NAME] Chroma Treatment - Clearance!" at bounding box center [588, 337] width 75 height 25
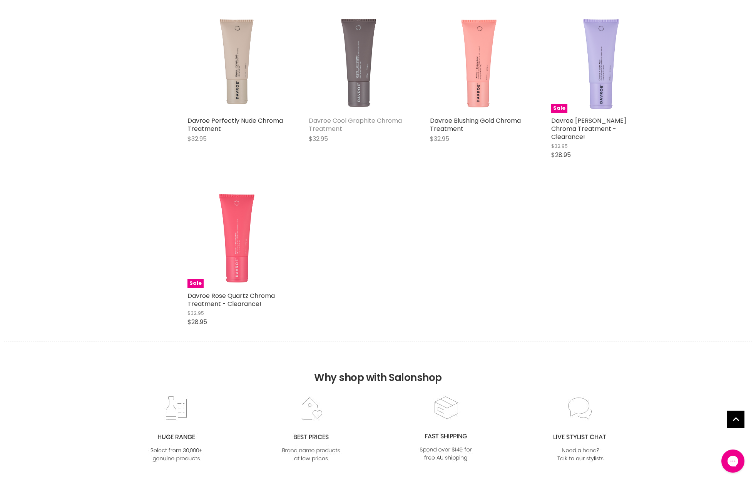
click at [338, 124] on link "Davroe Cool Graphite Chroma Treatment" at bounding box center [355, 124] width 93 height 17
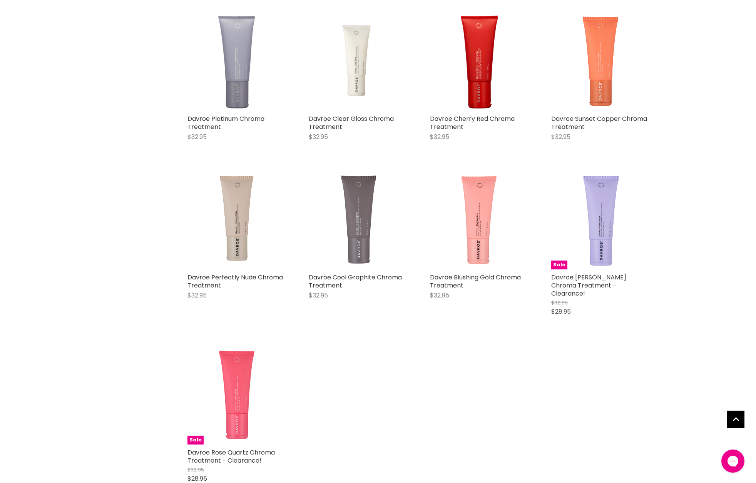
scroll to position [159, 0]
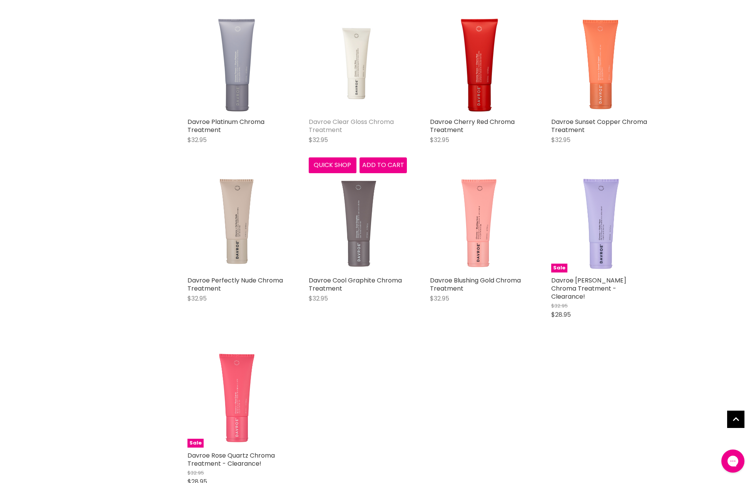
click at [318, 128] on link "Davroe Clear Gloss Chroma Treatment" at bounding box center [351, 125] width 85 height 17
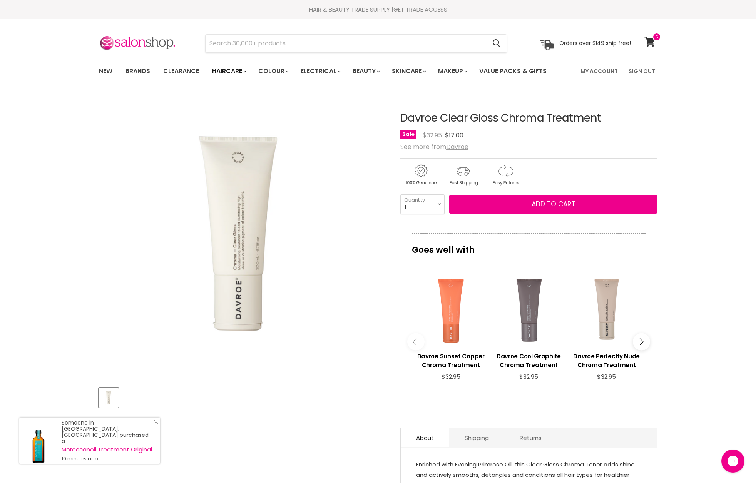
click at [232, 71] on link "Haircare" at bounding box center [228, 71] width 45 height 16
click at [517, 67] on link "Value Packs & Gifts" at bounding box center [512, 71] width 79 height 16
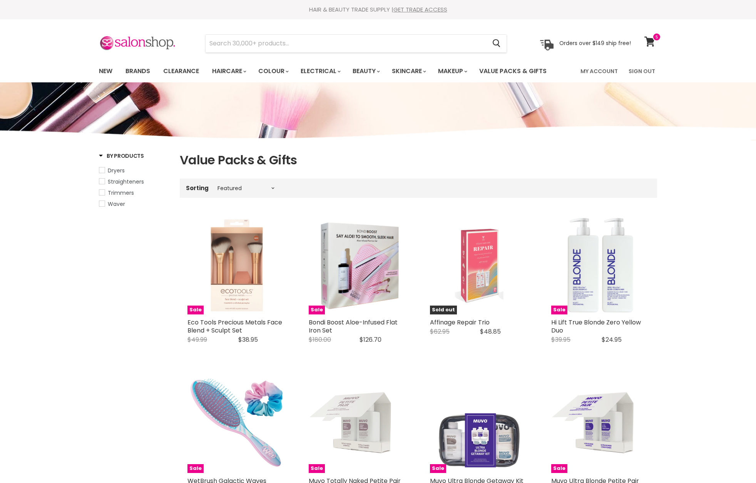
select select "manual"
click at [286, 47] on input "Search" at bounding box center [345, 43] width 280 height 18
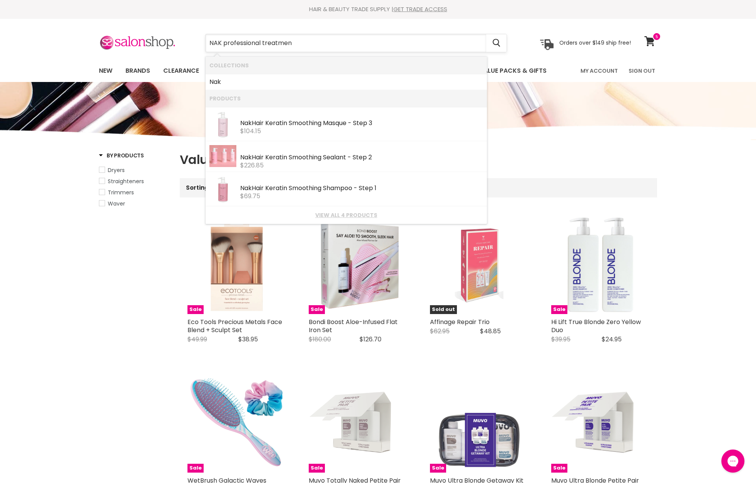
type input "NAK professional treatment"
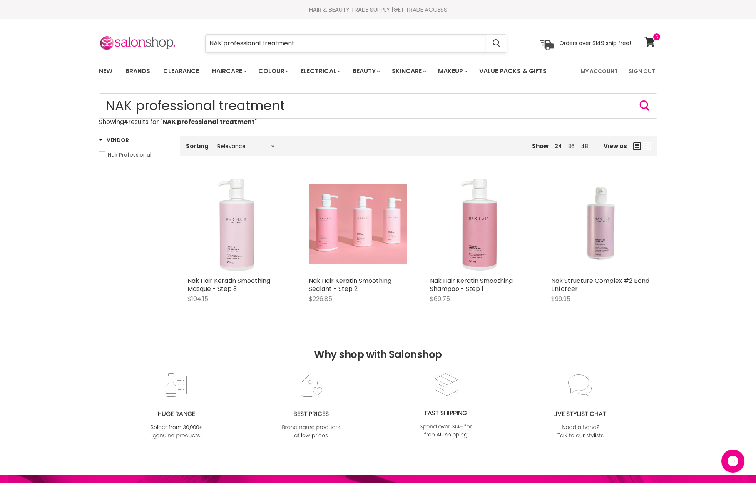
drag, startPoint x: 309, startPoint y: 45, endPoint x: 220, endPoint y: 45, distance: 88.5
click at [220, 45] on input "NAK professional treatment" at bounding box center [345, 44] width 280 height 18
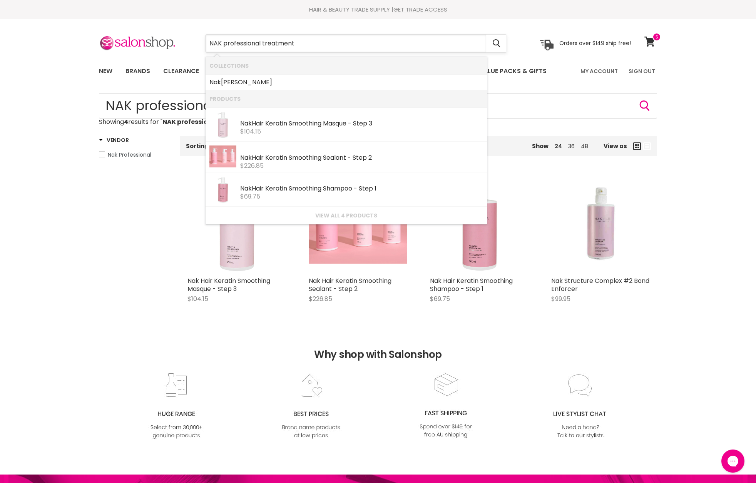
type input "NAK"
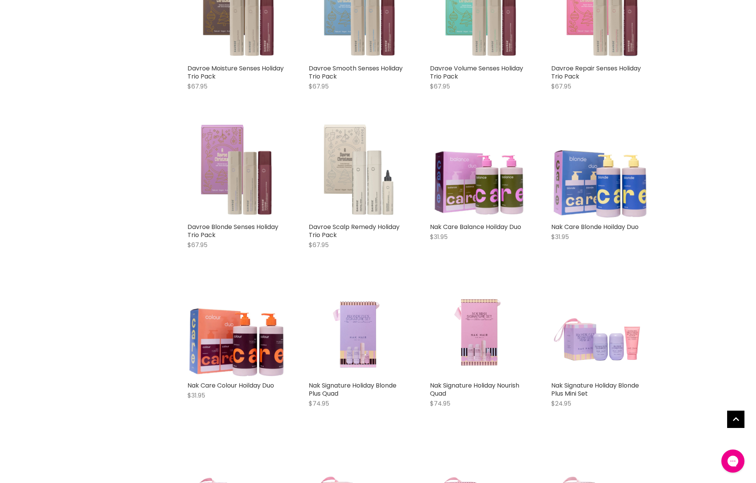
scroll to position [541, 0]
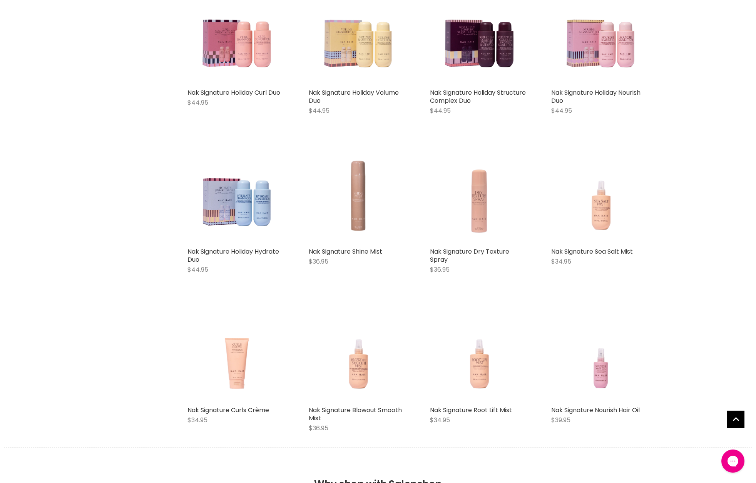
scroll to position [1625, 0]
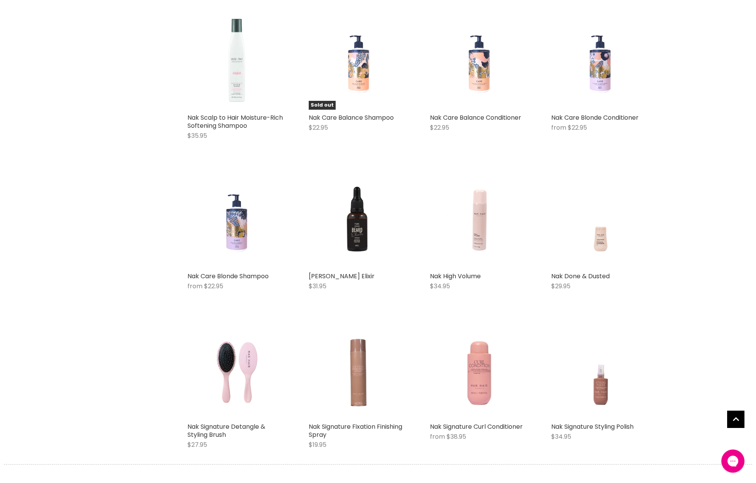
scroll to position [2561, 0]
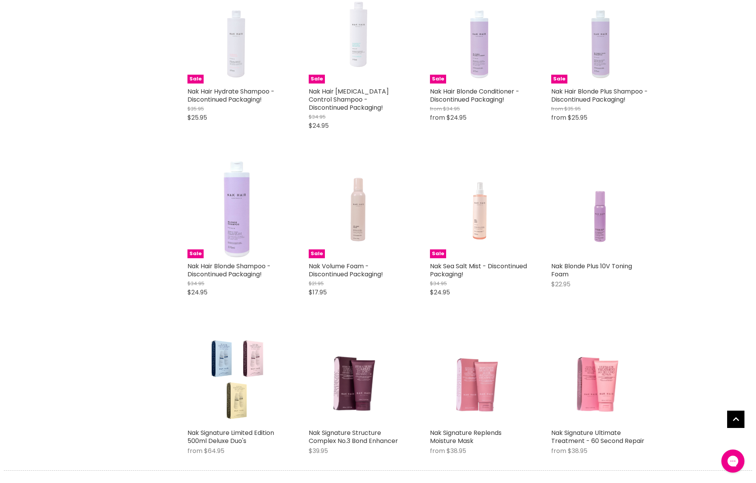
scroll to position [3566, 0]
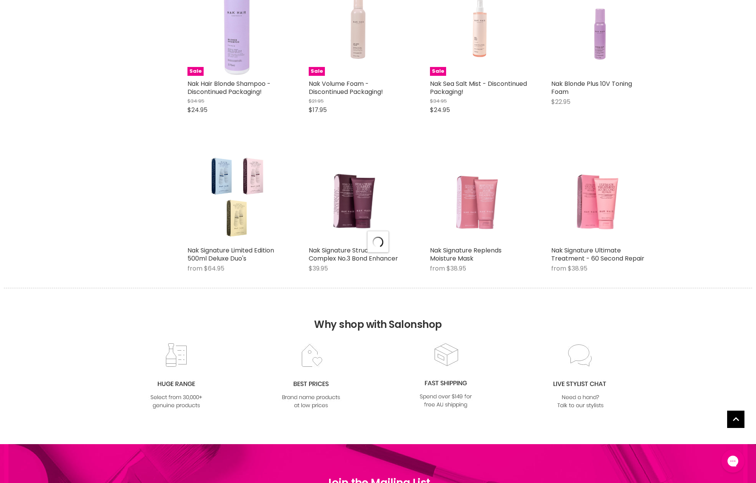
scroll to position [3754, 0]
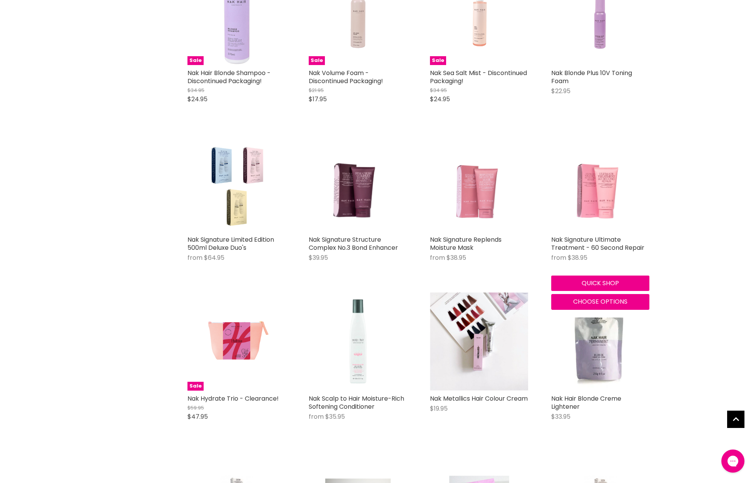
click at [590, 189] on img "Main content" at bounding box center [600, 182] width 78 height 98
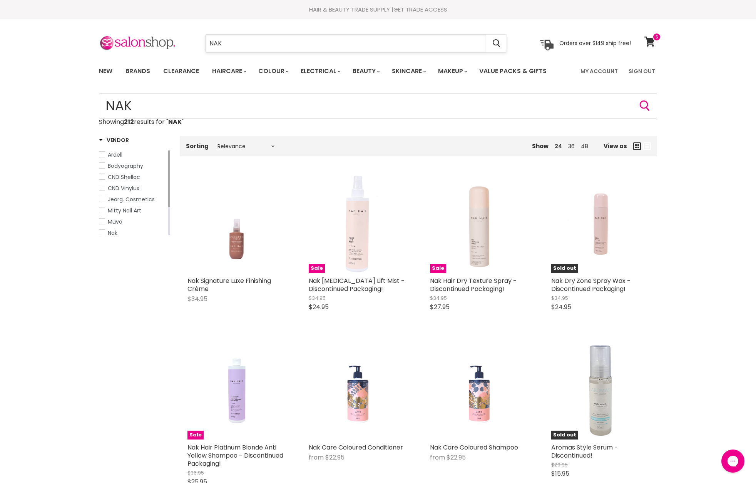
click at [285, 44] on input "NAK" at bounding box center [345, 44] width 280 height 18
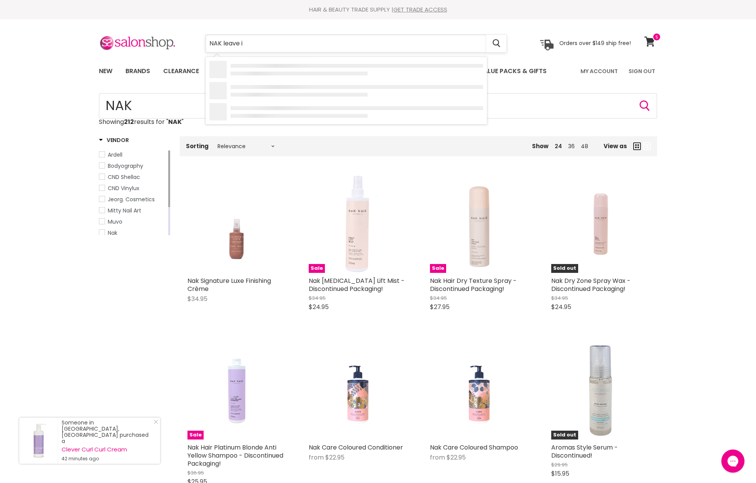
type input "NAK leave in"
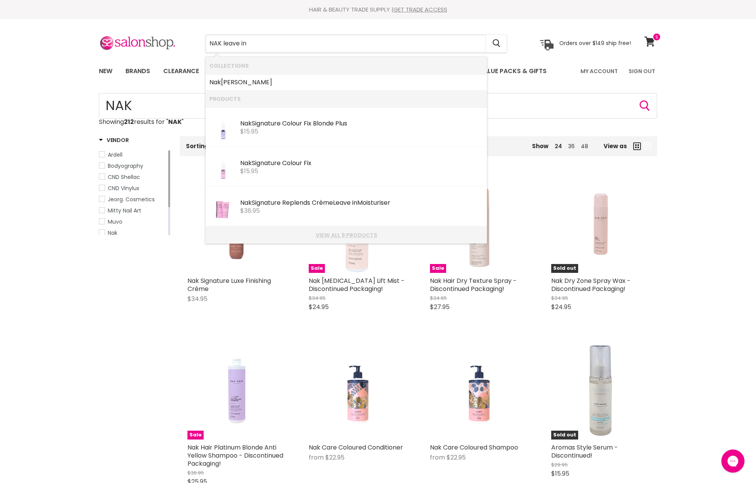
click at [346, 235] on link "View all 9 products" at bounding box center [346, 235] width 274 height 6
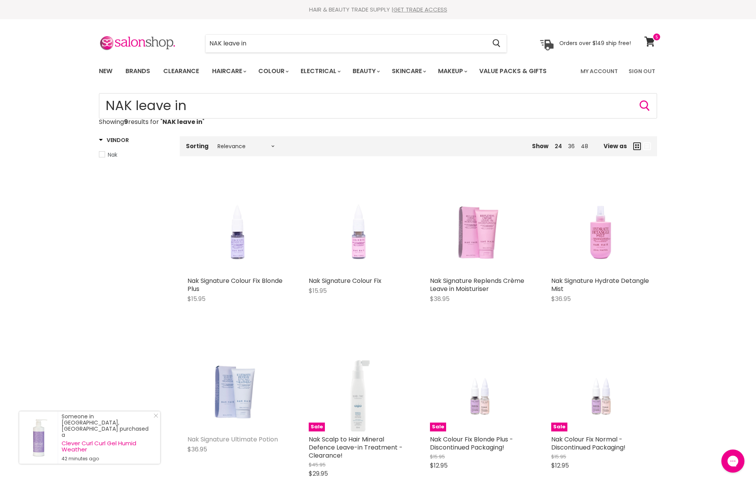
click at [246, 438] on link "Nak Signature Ultimate Potion" at bounding box center [232, 439] width 90 height 9
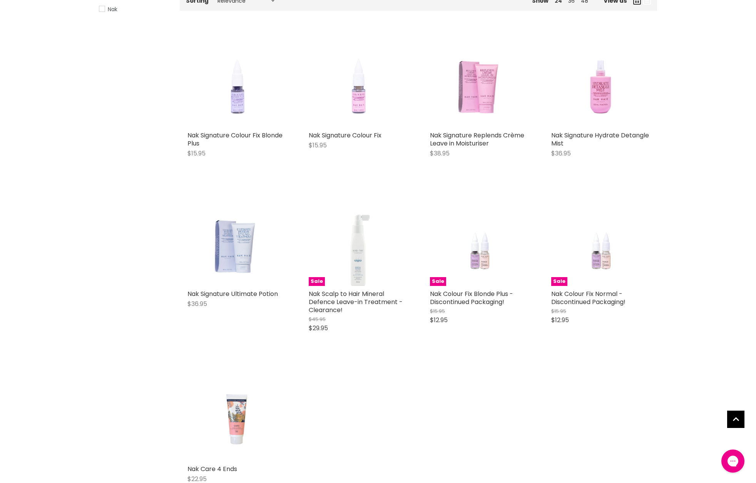
scroll to position [120, 0]
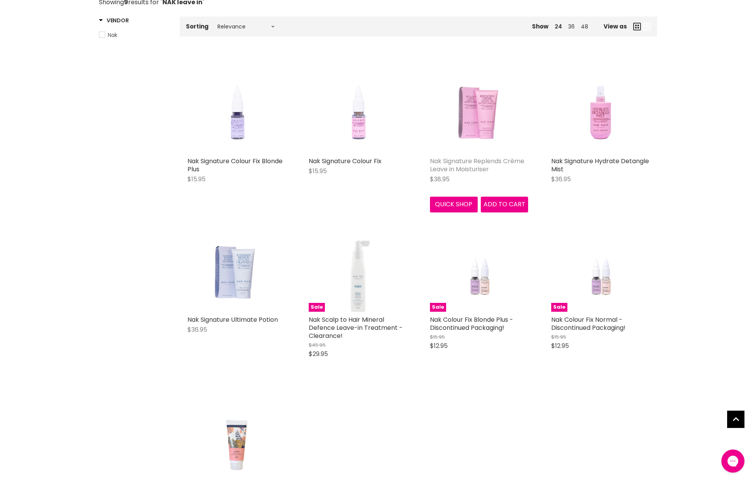
click at [473, 164] on link "Nak Signature Replends Crème Leave in Moisturiser" at bounding box center [477, 165] width 94 height 17
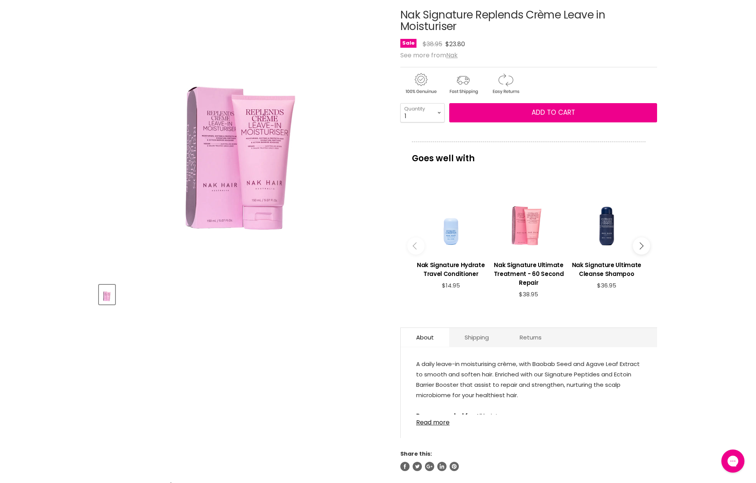
scroll to position [104, 0]
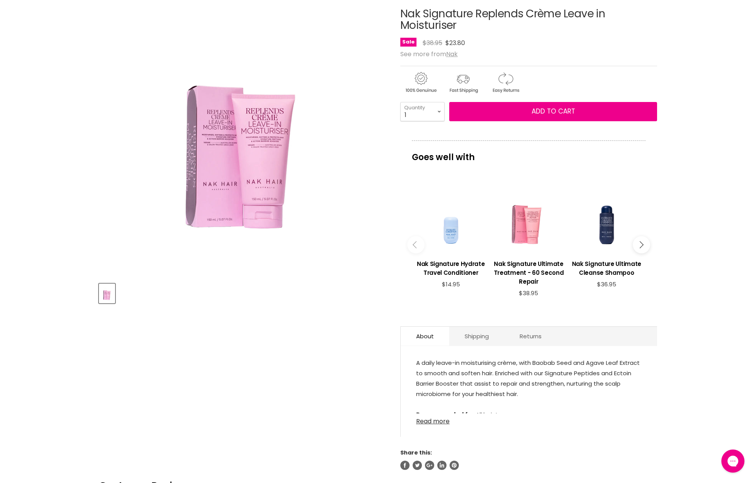
click at [430, 421] on link "Read more" at bounding box center [528, 419] width 225 height 12
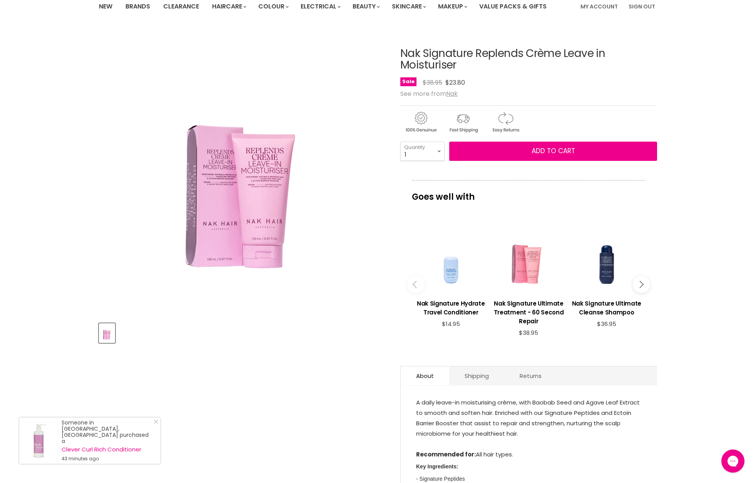
scroll to position [36, 0]
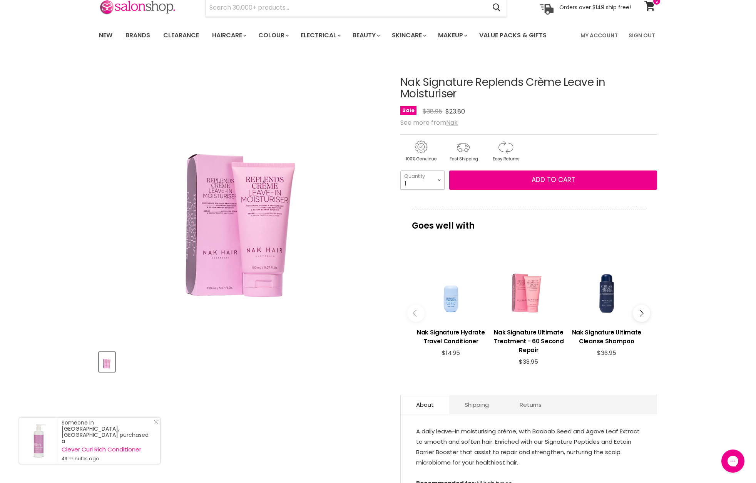
click at [435, 184] on select "1 2 3 4 5 6 7 8 9 10+" at bounding box center [422, 179] width 44 height 19
select select "2"
click at [400, 170] on select "1 2 3 4 5 6 7 8 9 10+" at bounding box center [422, 179] width 44 height 19
type input "2"
click at [558, 179] on span "Add to cart" at bounding box center [552, 179] width 43 height 9
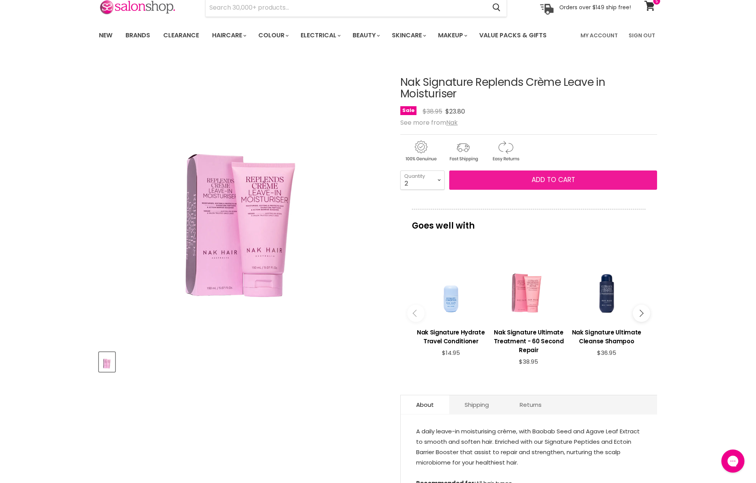
click at [558, 179] on span "Add to cart" at bounding box center [552, 179] width 43 height 9
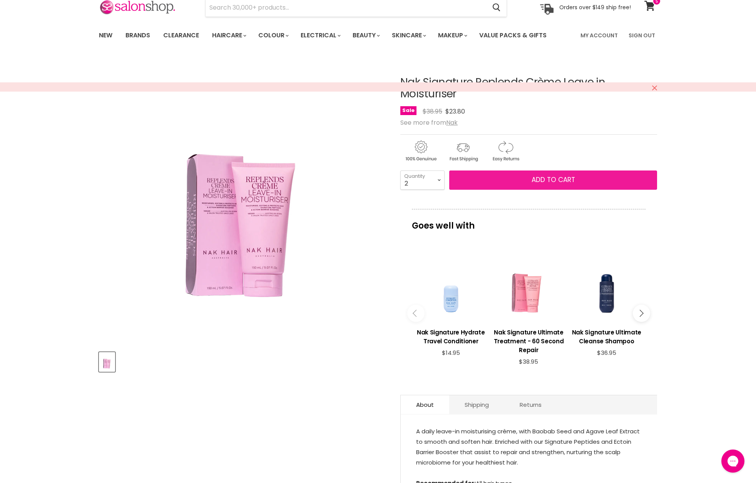
scroll to position [0, 0]
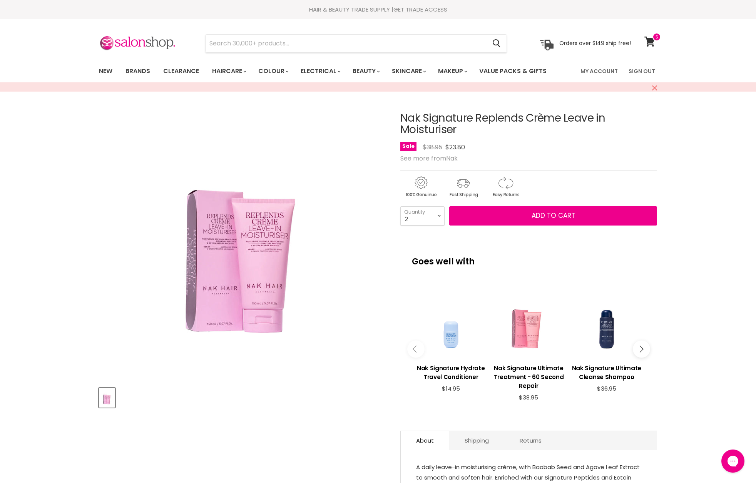
click at [654, 88] on icon "Close" at bounding box center [654, 87] width 5 height 5
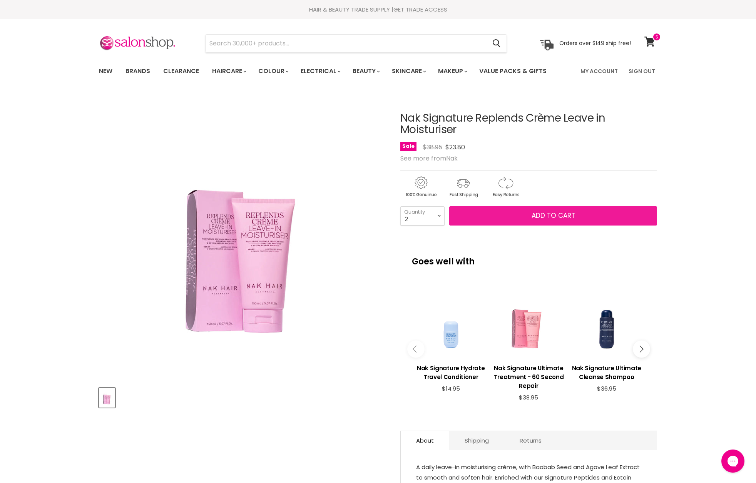
click at [552, 215] on span "Add to cart" at bounding box center [552, 215] width 43 height 9
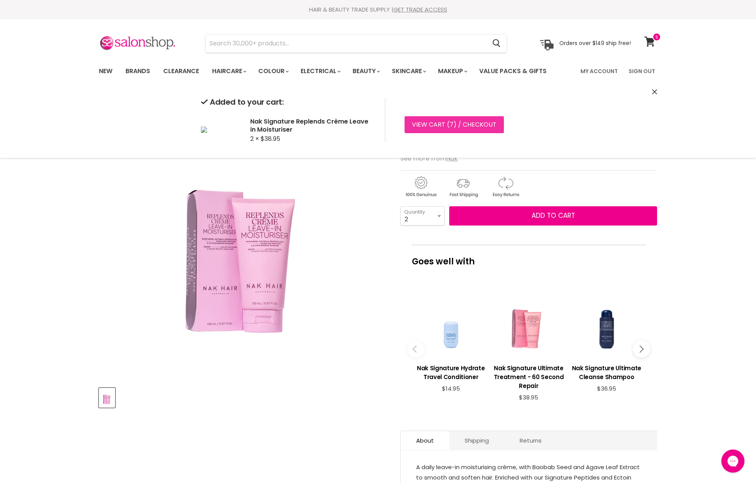
click at [450, 125] on span "7" at bounding box center [451, 124] width 4 height 9
